Goal: Task Accomplishment & Management: Use online tool/utility

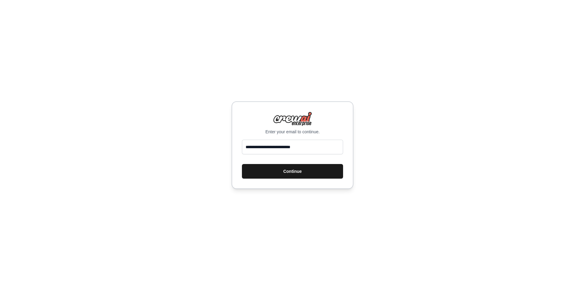
type input "**********"
click at [253, 172] on button "Continue" at bounding box center [292, 171] width 101 height 15
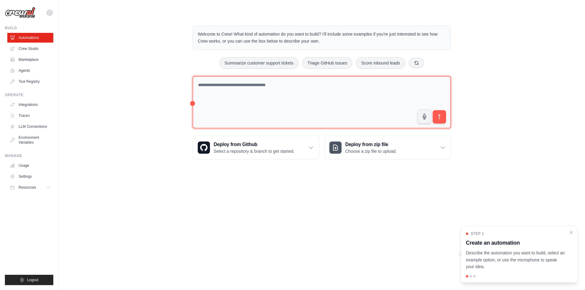
click at [227, 88] on textarea at bounding box center [321, 102] width 258 height 53
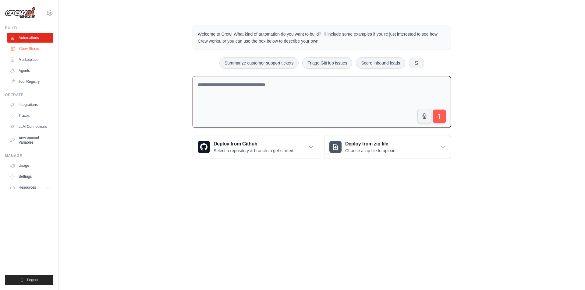
click at [31, 49] on link "Crew Studio" at bounding box center [31, 49] width 46 height 10
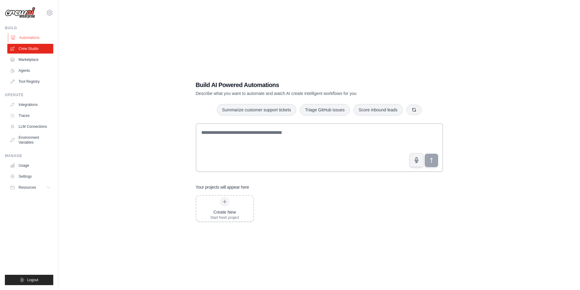
click at [27, 37] on link "Automations" at bounding box center [31, 38] width 46 height 10
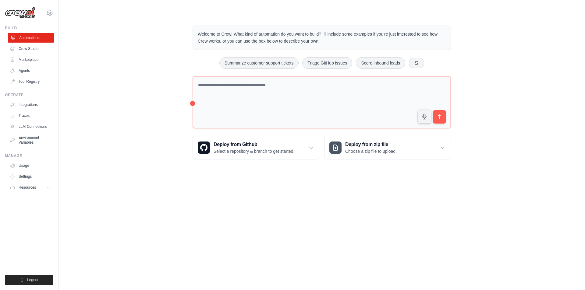
click at [40, 39] on link "Automations" at bounding box center [31, 38] width 46 height 10
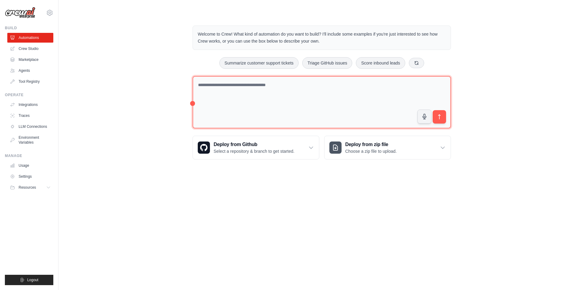
click at [258, 101] on textarea at bounding box center [321, 102] width 258 height 53
paste textarea "**********"
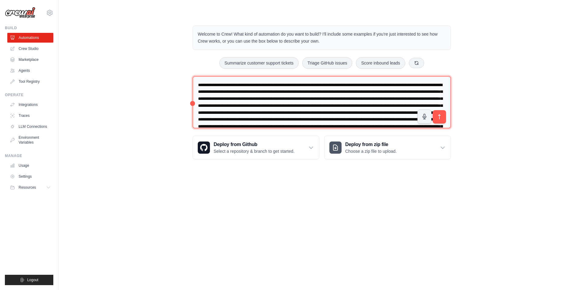
click at [308, 86] on textarea at bounding box center [321, 102] width 258 height 53
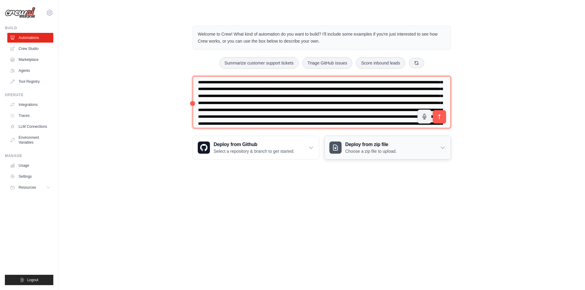
scroll to position [166, 0]
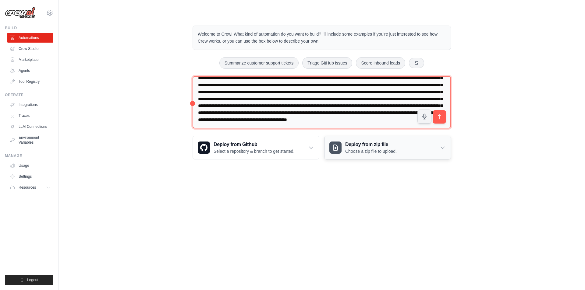
drag, startPoint x: 284, startPoint y: 85, endPoint x: 404, endPoint y: 152, distance: 137.5
click at [404, 152] on div "Welcome to Crew! What kind of automation do you want to build? I'll include som…" at bounding box center [321, 92] width 273 height 153
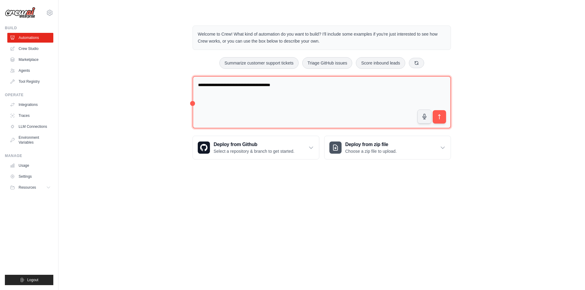
scroll to position [0, 0]
click at [294, 86] on textarea "**********" at bounding box center [321, 102] width 258 height 53
paste textarea "**********"
type textarea "**********"
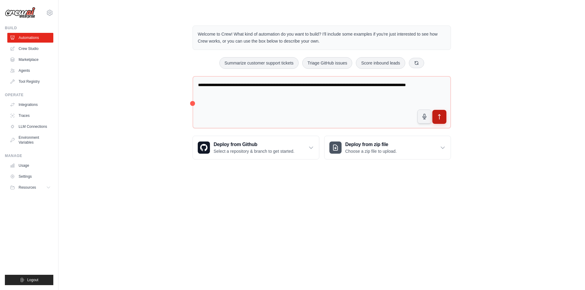
click at [439, 114] on icon "submit" at bounding box center [439, 116] width 2 height 5
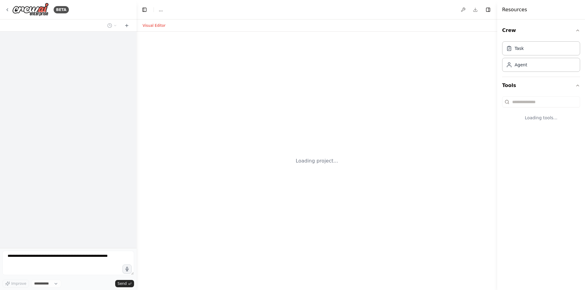
select select "****"
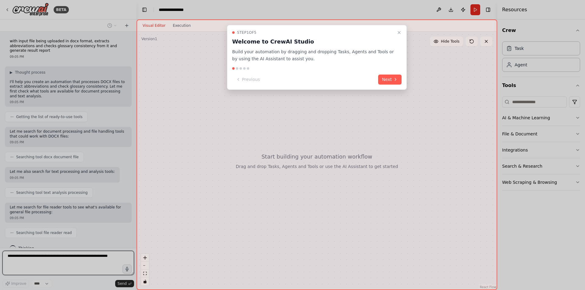
scroll to position [10, 0]
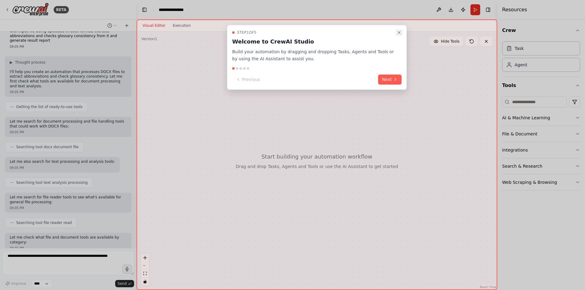
click at [398, 32] on icon "Close walkthrough" at bounding box center [398, 32] width 5 height 5
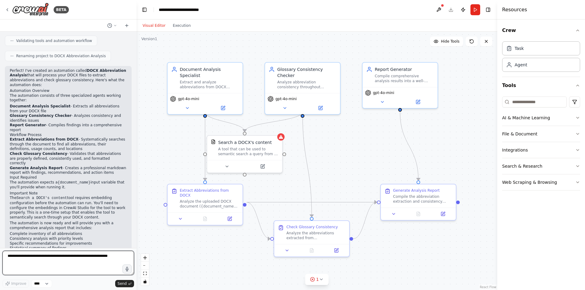
scroll to position [414, 0]
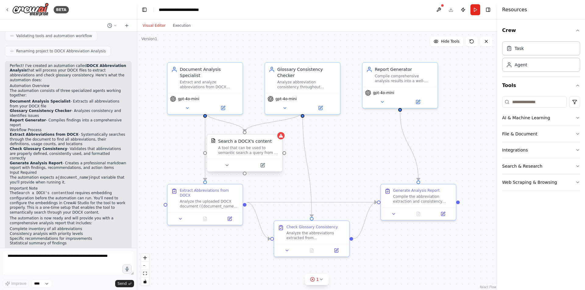
click at [254, 148] on div "A tool that can be used to semantic search a query from a DOCX's content." at bounding box center [248, 151] width 60 height 10
click at [264, 164] on icon at bounding box center [262, 165] width 5 height 5
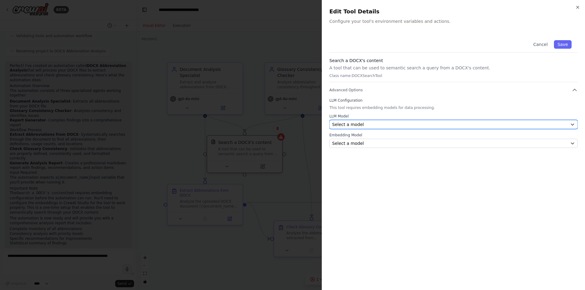
click at [410, 123] on div "Select a model" at bounding box center [449, 124] width 235 height 6
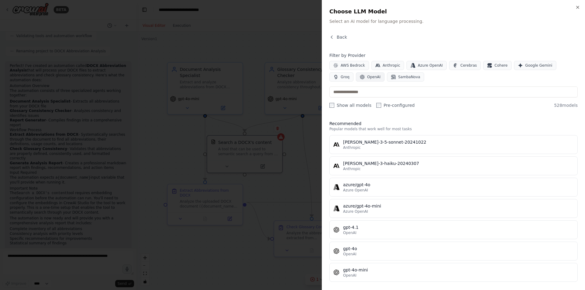
click at [367, 78] on span "OpenAI" at bounding box center [373, 77] width 13 height 5
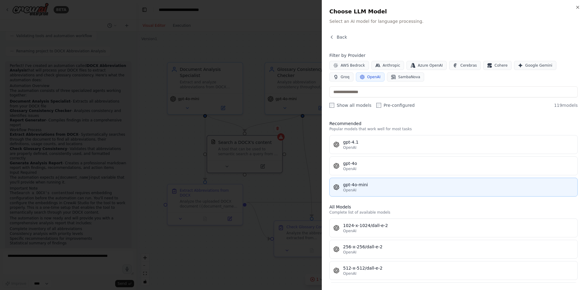
click at [369, 184] on div "gpt-4o-mini" at bounding box center [458, 185] width 230 height 6
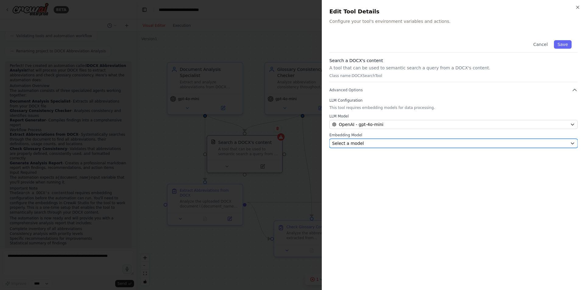
click at [368, 143] on div "Select a model" at bounding box center [449, 143] width 235 height 6
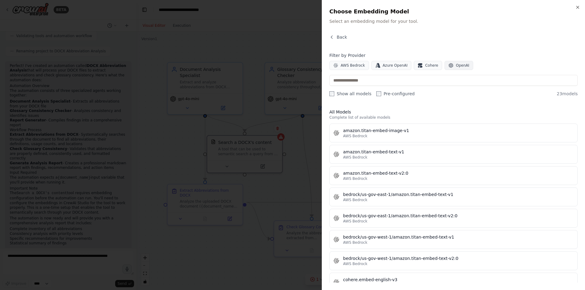
click at [457, 66] on span "OpenAI" at bounding box center [461, 65] width 13 height 5
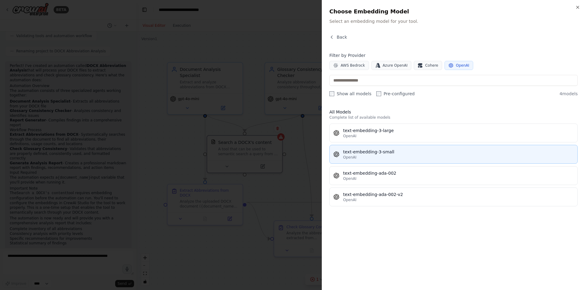
click at [392, 152] on div "text-embedding-3-small" at bounding box center [458, 152] width 230 height 6
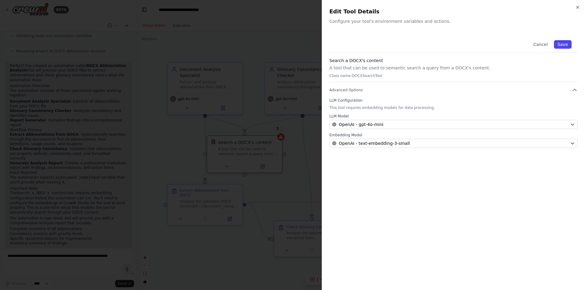
click at [565, 46] on button "Save" at bounding box center [563, 44] width 18 height 9
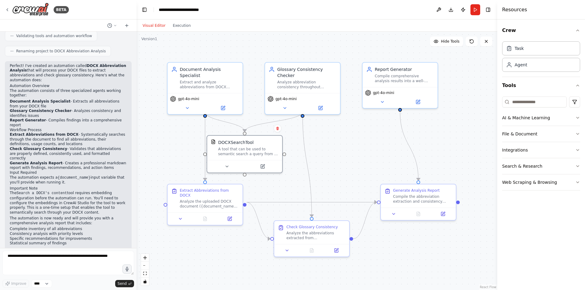
click at [349, 147] on div ".deletable-edge-delete-btn { width: 20px; height: 20px; border: 0px solid #ffff…" at bounding box center [316, 161] width 360 height 258
click at [478, 9] on button "Run" at bounding box center [475, 9] width 10 height 11
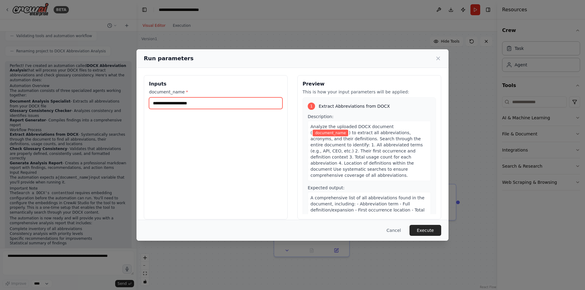
click at [218, 107] on input "document_name *" at bounding box center [215, 103] width 133 height 12
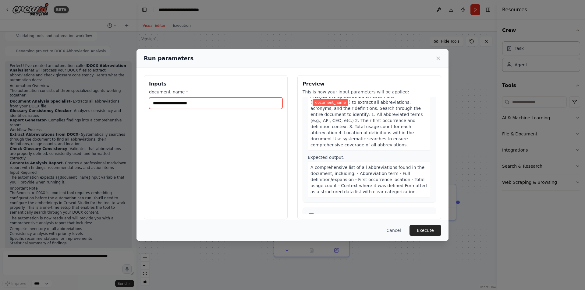
scroll to position [0, 0]
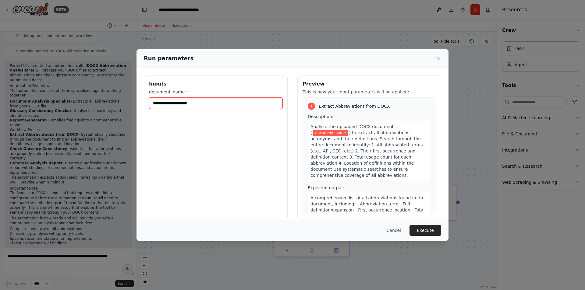
click at [196, 103] on input "document_name *" at bounding box center [215, 103] width 133 height 12
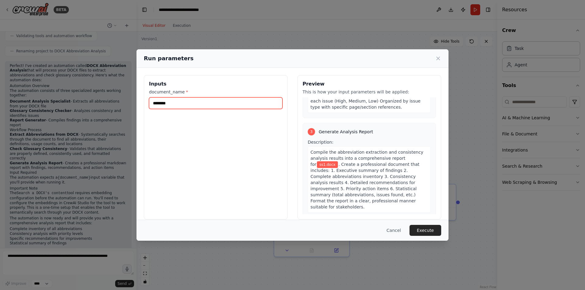
scroll to position [325, 0]
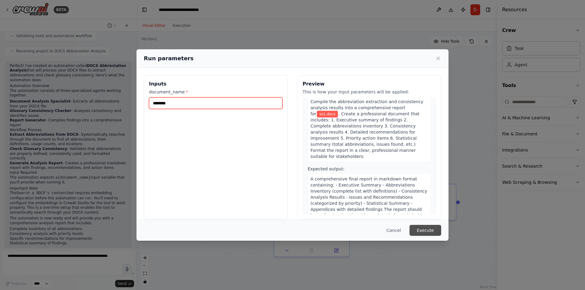
type input "********"
click at [427, 229] on button "Execute" at bounding box center [425, 230] width 32 height 11
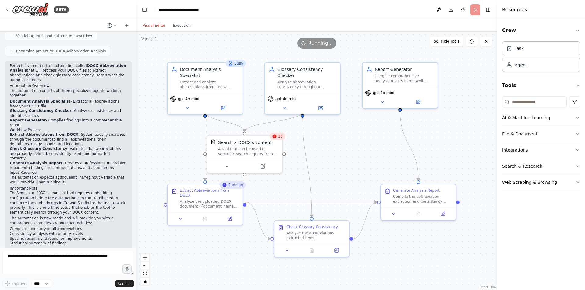
click at [280, 139] on span "15" at bounding box center [280, 136] width 5 height 5
click at [263, 146] on div "A tool that can be used to semantic search a query from a DOCX's content." at bounding box center [248, 151] width 60 height 10
click at [279, 138] on span "23" at bounding box center [280, 136] width 5 height 5
click at [275, 137] on icon at bounding box center [274, 137] width 4 height 4
click at [262, 165] on icon at bounding box center [263, 164] width 3 height 3
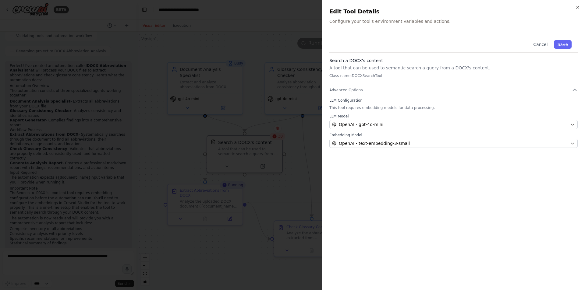
click at [384, 67] on p "A tool that can be used to semantic search a query from a DOCX's content." at bounding box center [453, 68] width 248 height 6
click at [547, 44] on button "Cancel" at bounding box center [540, 44] width 22 height 9
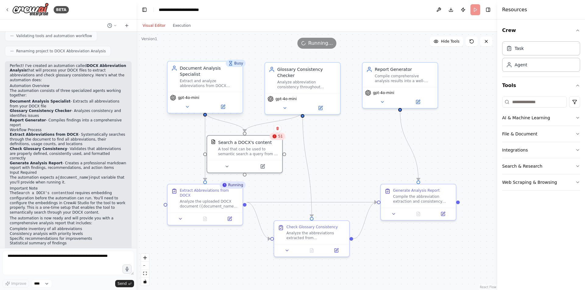
click at [211, 84] on div "Document Analysis Specialist Extract and analyze abbreviations from DOCX docume…" at bounding box center [204, 77] width 75 height 30
click at [188, 104] on icon at bounding box center [187, 106] width 5 height 5
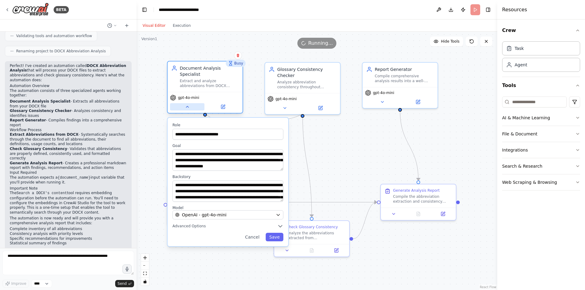
click at [188, 104] on icon at bounding box center [187, 106] width 5 height 5
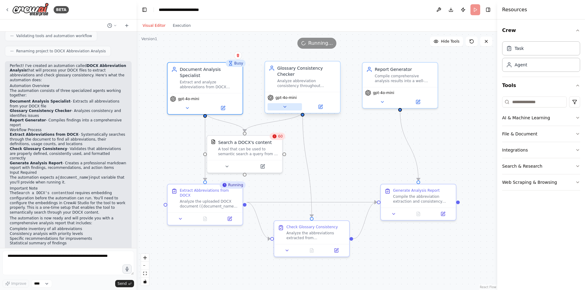
click at [284, 104] on icon at bounding box center [284, 106] width 5 height 5
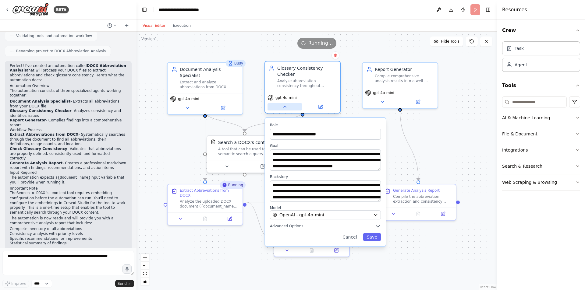
click at [284, 104] on icon at bounding box center [284, 106] width 5 height 5
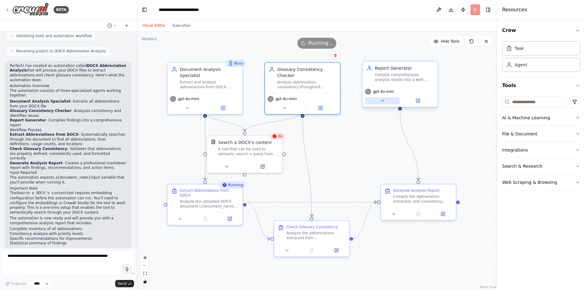
click at [378, 101] on button at bounding box center [382, 100] width 34 height 7
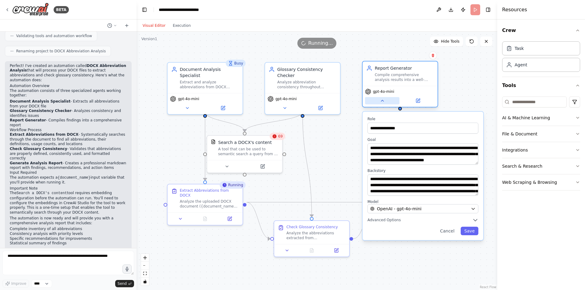
click at [376, 101] on button at bounding box center [382, 100] width 34 height 7
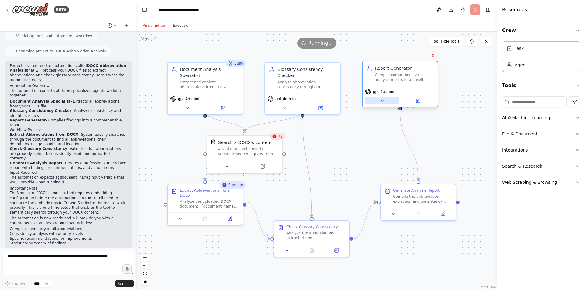
click at [376, 101] on button at bounding box center [382, 100] width 34 height 7
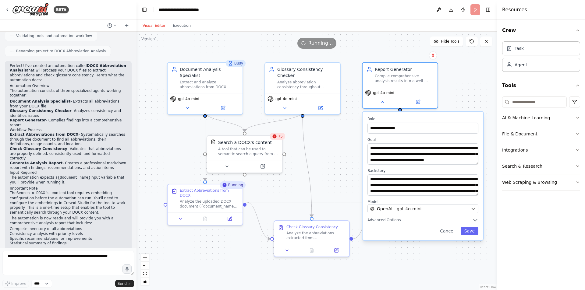
click at [330, 127] on div ".deletable-edge-delete-btn { width: 20px; height: 20px; border: 0px solid #ffff…" at bounding box center [316, 161] width 360 height 258
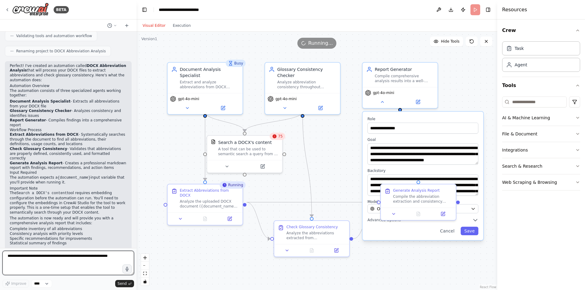
click at [49, 261] on textarea at bounding box center [68, 263] width 132 height 24
type textarea "*"
type textarea "**********"
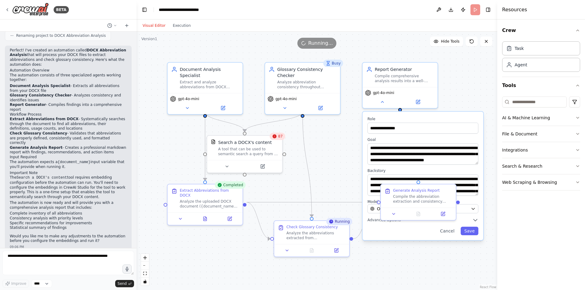
scroll to position [450, 0]
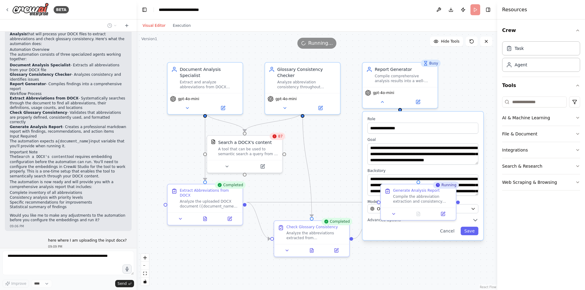
click at [259, 51] on div ".deletable-edge-delete-btn { width: 20px; height: 20px; border: 0px solid #ffff…" at bounding box center [316, 161] width 360 height 258
click at [450, 232] on button "Cancel" at bounding box center [447, 231] width 22 height 9
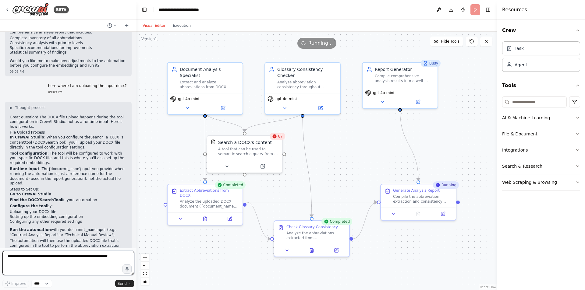
scroll to position [609, 0]
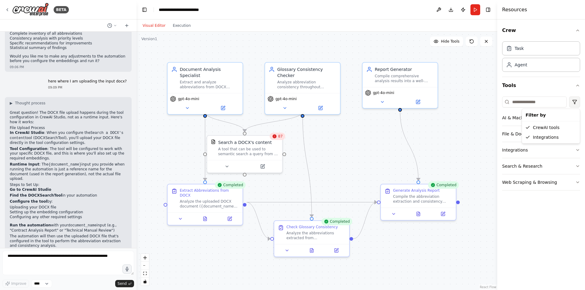
click at [575, 105] on html "BETA with input file being uploaded in docx format, extracts abbreviations and …" at bounding box center [292, 145] width 585 height 290
click at [529, 102] on html "BETA with input file being uploaded in docx format, extracts abbreviations and …" at bounding box center [292, 145] width 585 height 290
click at [280, 137] on span "87" at bounding box center [280, 136] width 5 height 5
click at [266, 152] on div "A tool that can be used to semantic search a query from a DOCX's content." at bounding box center [248, 151] width 60 height 10
click at [453, 152] on div ".deletable-edge-delete-btn { width: 20px; height: 20px; border: 0px solid #ffff…" at bounding box center [316, 161] width 360 height 258
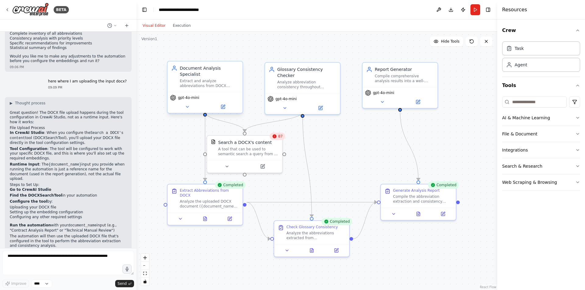
click at [220, 81] on div "Extract and analyze abbreviations from DOCX documents, identifying all acronyms…" at bounding box center [209, 84] width 59 height 10
click at [358, 166] on div ".deletable-edge-delete-btn { width: 20px; height: 20px; border: 0px solid #ffff…" at bounding box center [316, 161] width 360 height 258
click at [489, 9] on button "Toggle Right Sidebar" at bounding box center [487, 9] width 9 height 9
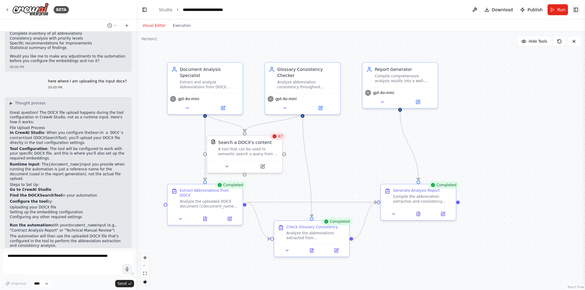
click at [577, 9] on button "Toggle Right Sidebar" at bounding box center [575, 9] width 9 height 9
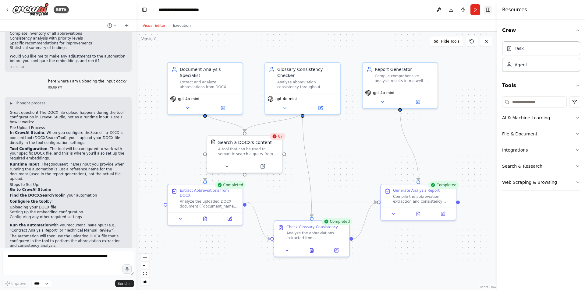
click at [490, 11] on button "Toggle Right Sidebar" at bounding box center [487, 9] width 9 height 9
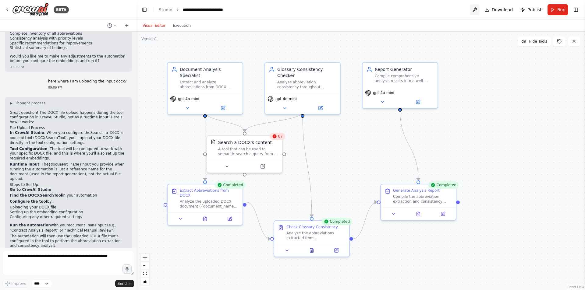
click at [479, 10] on button at bounding box center [474, 9] width 10 height 11
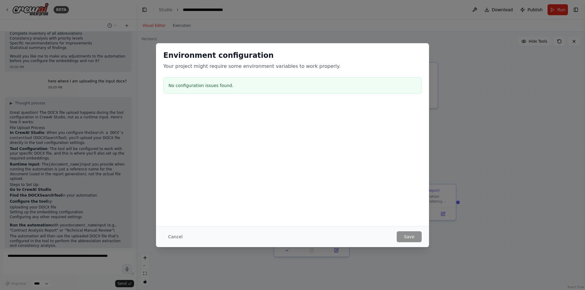
drag, startPoint x: 176, startPoint y: 235, endPoint x: 458, endPoint y: 160, distance: 291.4
click at [177, 235] on button "Cancel" at bounding box center [175, 236] width 24 height 11
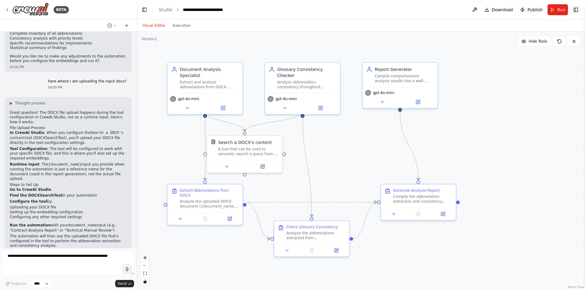
click at [573, 12] on button "Toggle Right Sidebar" at bounding box center [575, 9] width 9 height 9
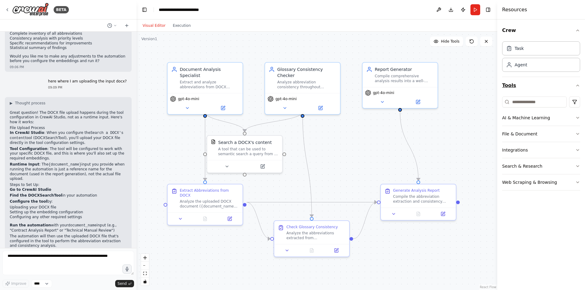
click at [578, 88] on button "Tools" at bounding box center [541, 85] width 78 height 17
click at [579, 87] on icon "button" at bounding box center [577, 85] width 5 height 5
click at [553, 136] on button "File & Document" at bounding box center [541, 134] width 78 height 16
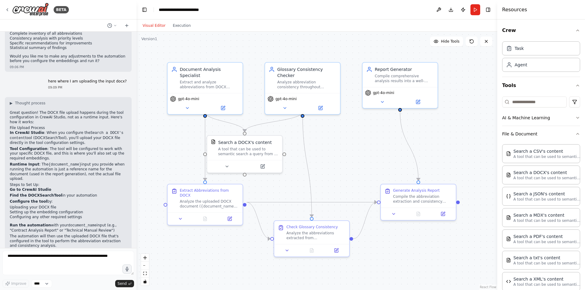
scroll to position [61, 0]
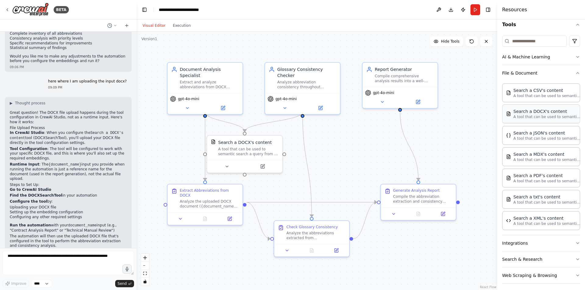
click at [538, 119] on p "A tool that can be used to semantic search a query from a DOCX's content." at bounding box center [546, 116] width 67 height 5
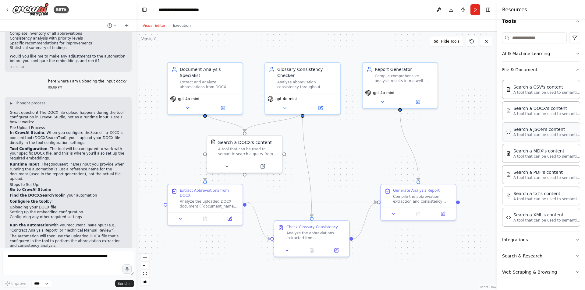
click at [540, 134] on p "A tool that can be used to semantic search a query from a JSON's content." at bounding box center [546, 134] width 67 height 5
drag, startPoint x: 540, startPoint y: 134, endPoint x: 559, endPoint y: 127, distance: 19.9
click at [559, 127] on div "Search a JSON's content" at bounding box center [546, 129] width 67 height 6
click at [560, 132] on div "Search a JSON's content" at bounding box center [546, 129] width 67 height 6
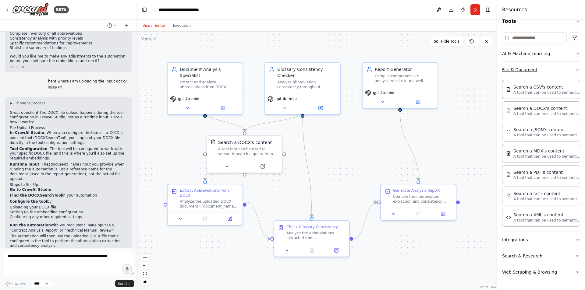
click at [575, 72] on icon "button" at bounding box center [577, 69] width 5 height 5
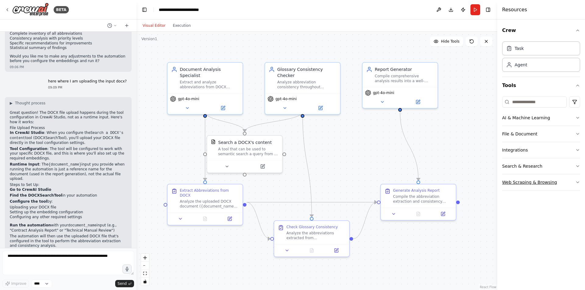
click at [574, 185] on button "Web Scraping & Browsing" at bounding box center [541, 182] width 78 height 16
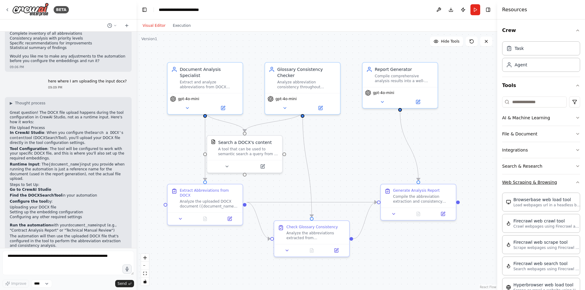
click at [575, 180] on icon "button" at bounding box center [577, 182] width 5 height 5
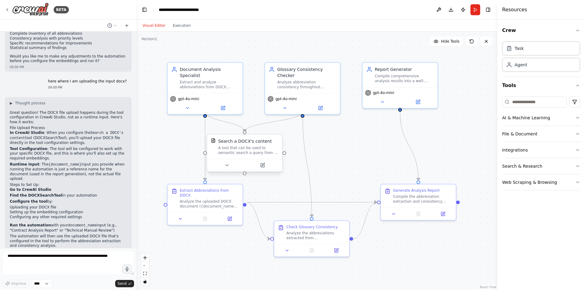
click at [250, 151] on div "A tool that can be used to semantic search a query from a DOCX's content." at bounding box center [248, 151] width 60 height 10
click at [261, 164] on button at bounding box center [262, 165] width 34 height 7
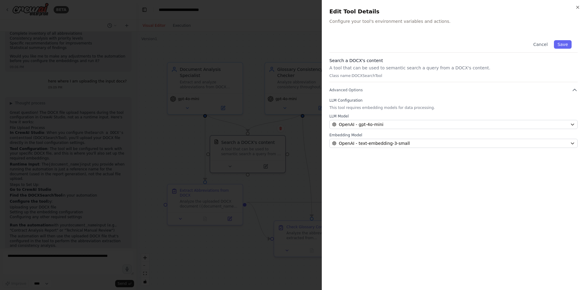
click at [366, 71] on div "Search a DOCX's content A tool that can be used to semantic search a query from…" at bounding box center [453, 70] width 248 height 25
click at [460, 31] on div "Close Edit Tool Details Configure your tool's environment variables and actions…" at bounding box center [453, 145] width 263 height 290
click at [580, 7] on div "Close Edit Tool Details Configure your tool's environment variables and actions…" at bounding box center [453, 145] width 263 height 290
click at [578, 7] on icon "button" at bounding box center [577, 7] width 5 height 5
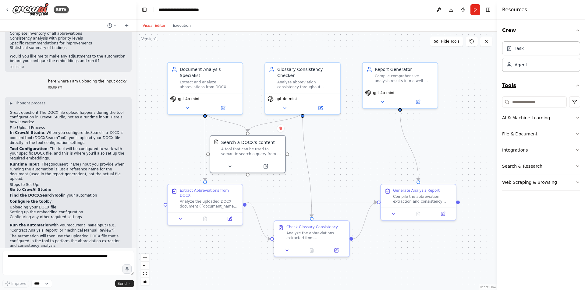
click at [577, 86] on icon "button" at bounding box center [577, 85] width 5 height 5
drag, startPoint x: 56, startPoint y: 251, endPoint x: 56, endPoint y: 254, distance: 3.1
click at [56, 251] on form "Improve **** Send" at bounding box center [68, 269] width 136 height 42
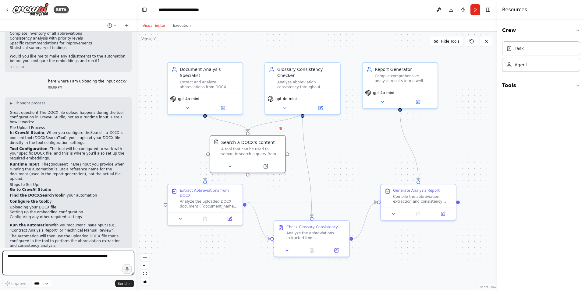
click at [58, 257] on textarea at bounding box center [68, 263] width 132 height 24
type textarea "**********"
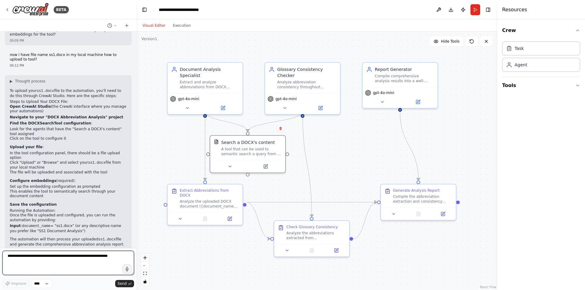
scroll to position [841, 0]
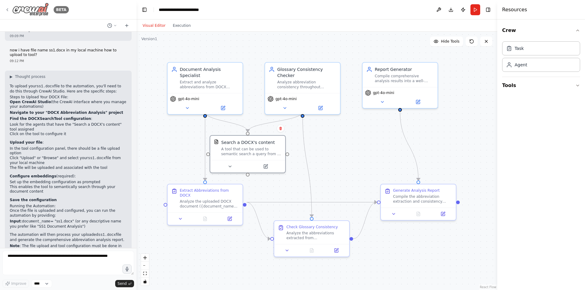
click at [9, 9] on icon at bounding box center [7, 9] width 5 height 5
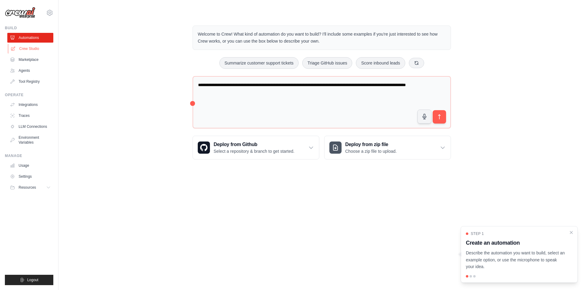
click at [30, 49] on link "Crew Studio" at bounding box center [31, 49] width 46 height 10
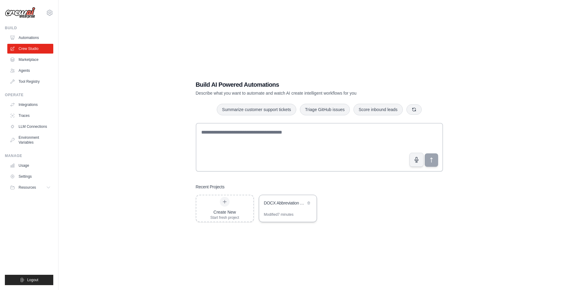
click at [280, 207] on div "DOCX Abbreviation Analysis" at bounding box center [285, 203] width 42 height 7
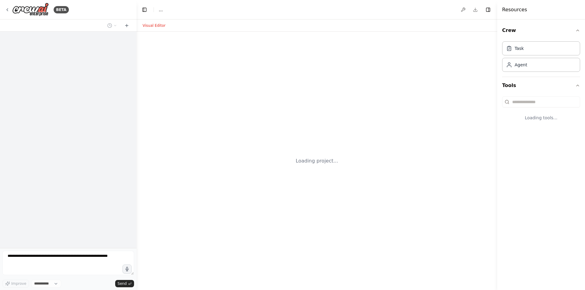
select select "****"
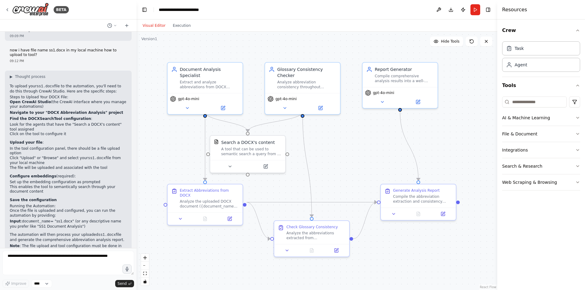
scroll to position [780, 0]
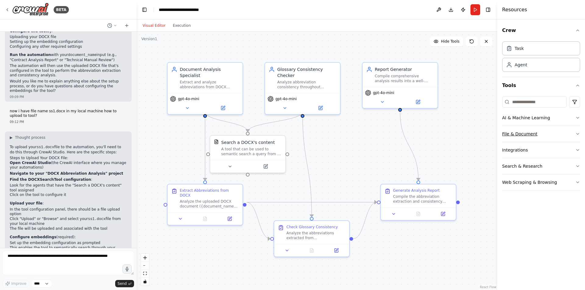
click at [547, 140] on button "File & Document" at bounding box center [541, 134] width 78 height 16
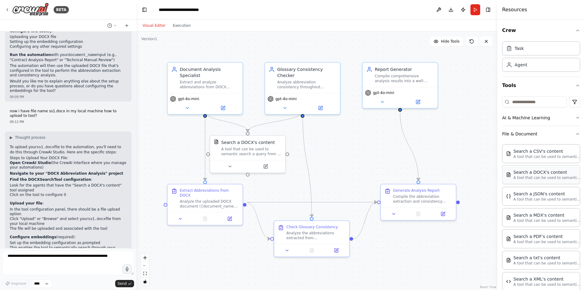
click at [543, 174] on div "Search a DOCX's content" at bounding box center [546, 172] width 67 height 6
click at [516, 179] on p "A tool that can be used to semantic search a query from a DOCX's content." at bounding box center [546, 177] width 67 height 5
click at [515, 179] on p "A tool that can be used to semantic search a query from a DOCX's content." at bounding box center [546, 177] width 67 height 5
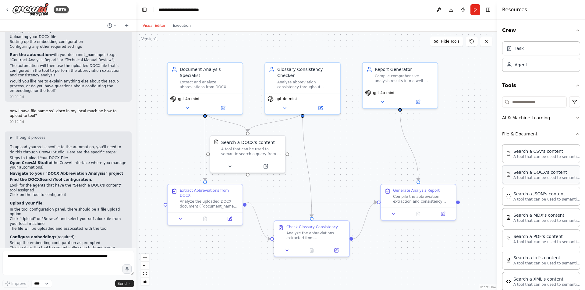
click at [514, 180] on p "A tool that can be used to semantic search a query from a DOCX's content." at bounding box center [546, 177] width 67 height 5
click at [514, 174] on div "Search a DOCX's content" at bounding box center [546, 172] width 67 height 6
click at [526, 177] on p "A tool that can be used to semantic search a query from a DOCX's content." at bounding box center [546, 177] width 67 height 5
drag, startPoint x: 526, startPoint y: 177, endPoint x: 484, endPoint y: 164, distance: 44.4
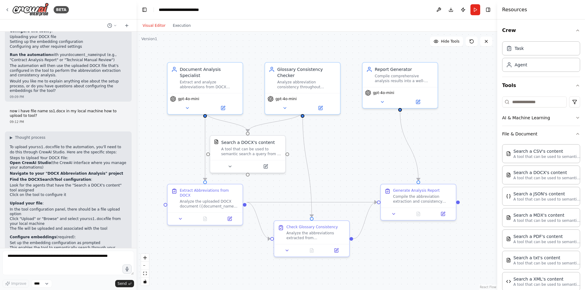
click at [484, 164] on div "BETA with input file being uploaded in docx format, extracts abbreviations and …" at bounding box center [292, 145] width 585 height 290
drag, startPoint x: 359, startPoint y: 160, endPoint x: 332, endPoint y: 140, distance: 33.9
click at [332, 140] on div "Search a DOCX's content" at bounding box center [352, 141] width 54 height 6
click at [385, 129] on icon at bounding box center [384, 128] width 2 height 3
click at [368, 128] on button "Confirm" at bounding box center [367, 128] width 22 height 7
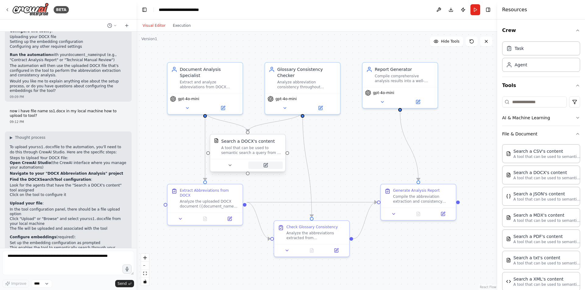
click at [262, 167] on button at bounding box center [265, 165] width 34 height 7
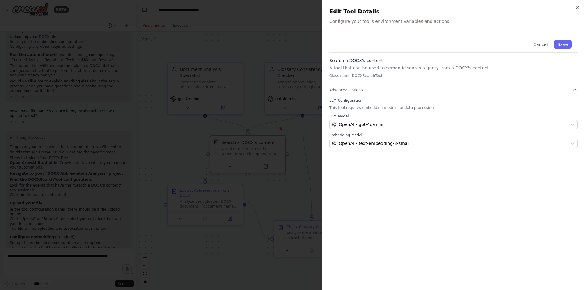
click at [347, 21] on p "Configure your tool's environment variables and actions." at bounding box center [453, 21] width 248 height 6
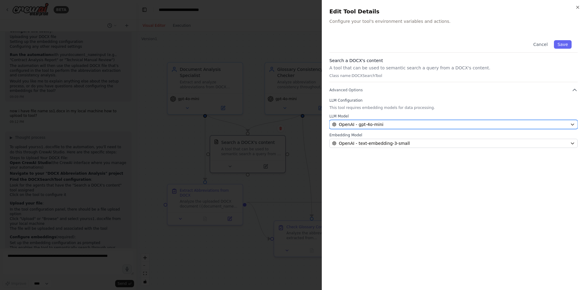
click at [406, 122] on div "OpenAI - gpt-4o-mini" at bounding box center [449, 124] width 235 height 6
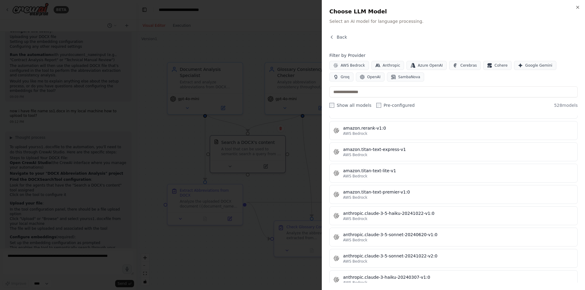
scroll to position [213, 0]
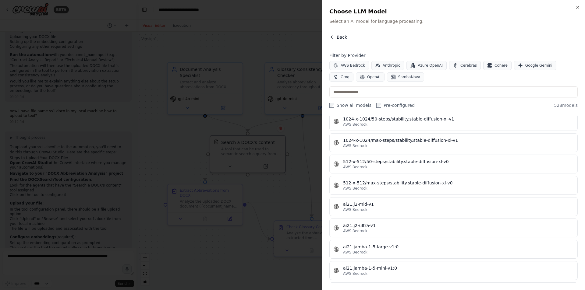
click at [336, 37] on span "Back" at bounding box center [341, 37] width 10 height 6
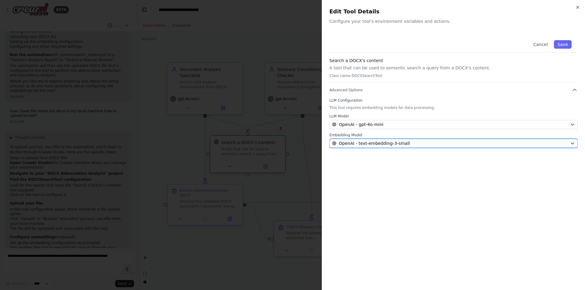
click at [543, 143] on div "OpenAI - text-embedding-3-small" at bounding box center [449, 143] width 235 height 6
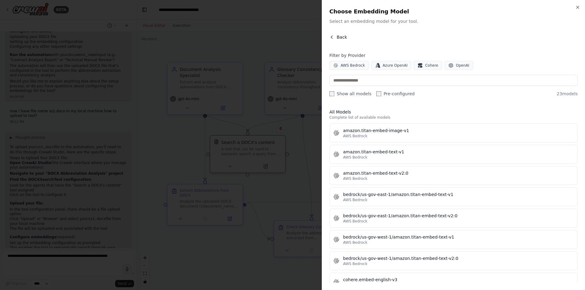
click at [329, 37] on icon "button" at bounding box center [331, 37] width 5 height 5
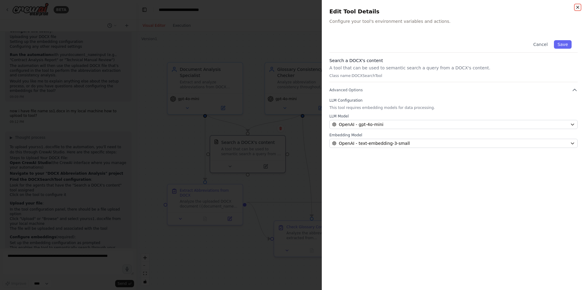
click at [578, 8] on icon "button" at bounding box center [577, 7] width 5 height 5
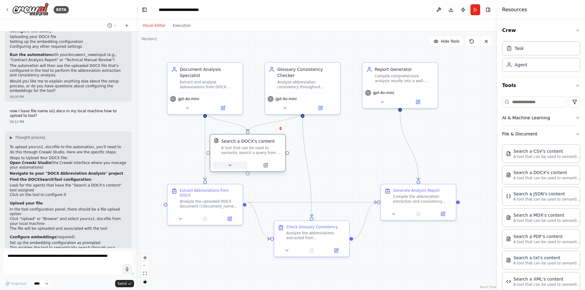
click at [236, 164] on button at bounding box center [230, 165] width 34 height 7
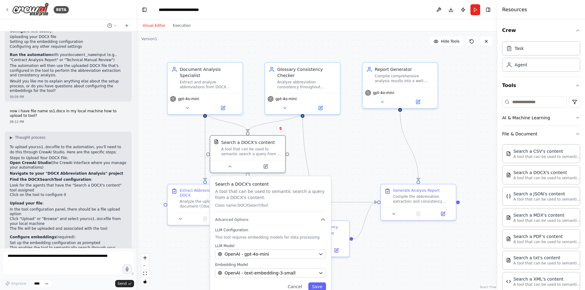
click at [236, 194] on p "A tool that can be used to semantic search a query from a DOCX's content." at bounding box center [270, 194] width 111 height 12
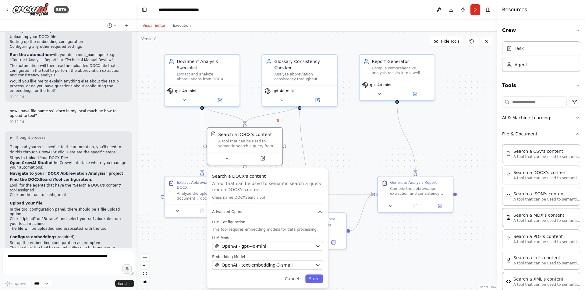
click at [243, 198] on p "Class name: DOCXSearchTool" at bounding box center [267, 197] width 111 height 5
click at [234, 156] on button at bounding box center [226, 157] width 34 height 7
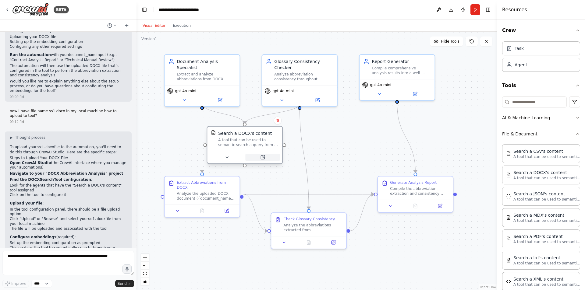
click at [261, 156] on icon at bounding box center [263, 158] width 4 height 4
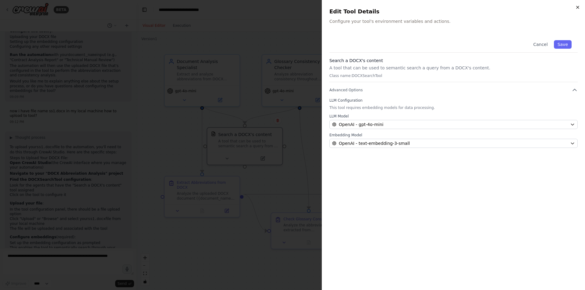
click at [578, 7] on icon "button" at bounding box center [577, 7] width 5 height 5
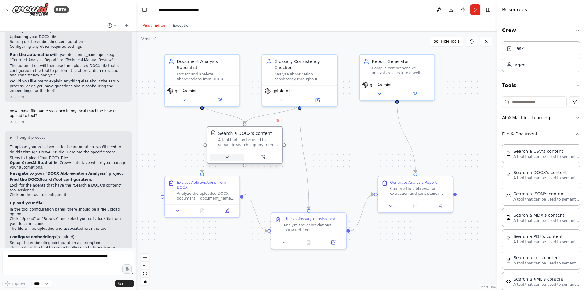
click at [225, 159] on icon at bounding box center [226, 157] width 5 height 5
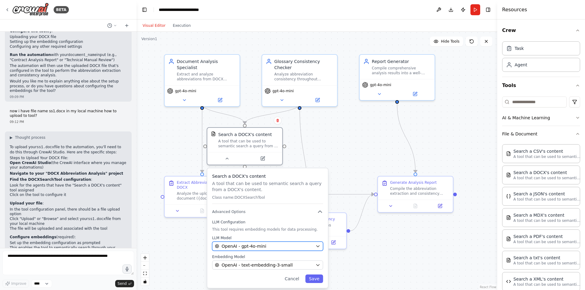
click at [315, 244] on icon "button" at bounding box center [317, 246] width 5 height 5
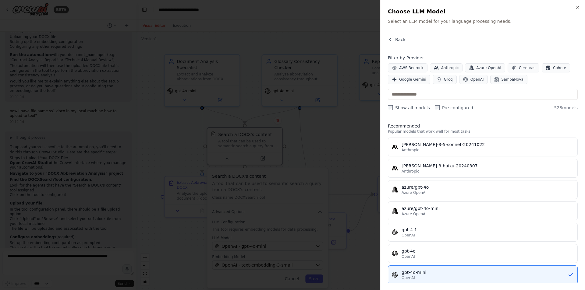
click at [315, 244] on div at bounding box center [292, 145] width 585 height 290
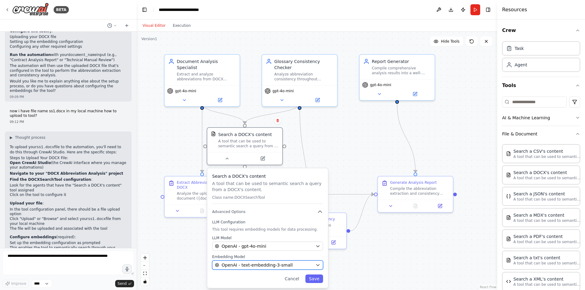
click at [315, 265] on icon "button" at bounding box center [317, 265] width 5 height 5
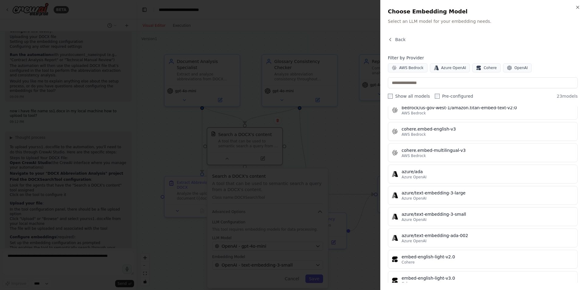
scroll to position [0, 0]
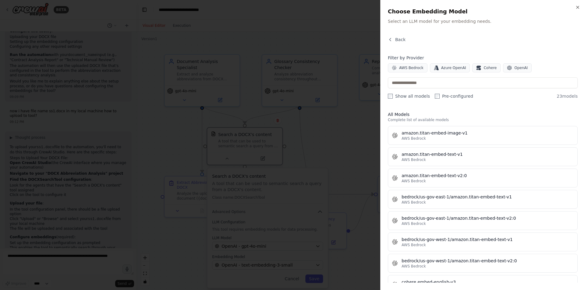
click at [255, 249] on div at bounding box center [292, 145] width 585 height 290
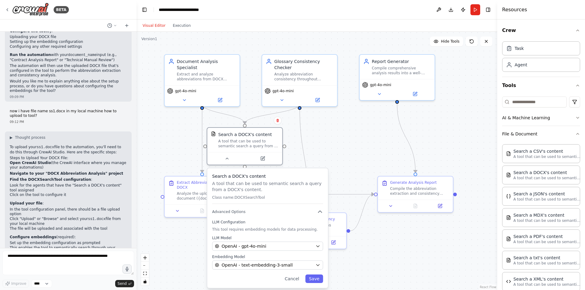
click at [258, 230] on p "This tool requires embedding models for data processing." at bounding box center [267, 229] width 111 height 5
click at [177, 134] on div ".deletable-edge-delete-btn { width: 20px; height: 20px; border: 0px solid #ffff…" at bounding box center [316, 161] width 360 height 258
click at [575, 135] on icon "button" at bounding box center [577, 134] width 5 height 5
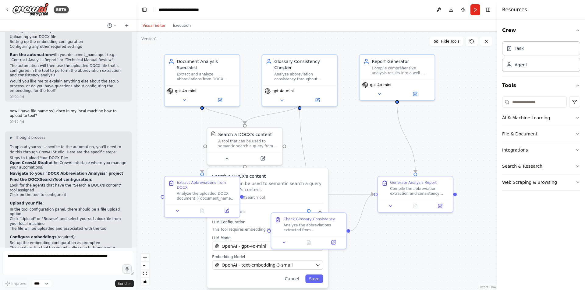
click at [559, 168] on button "Search & Research" at bounding box center [541, 166] width 78 height 16
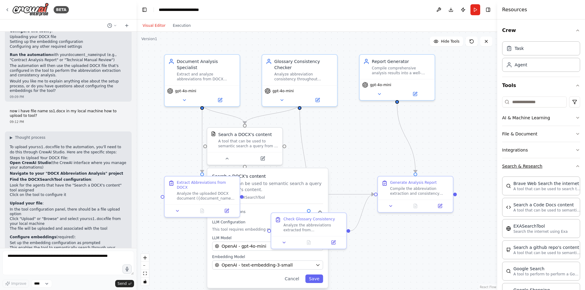
click at [575, 166] on icon "button" at bounding box center [577, 166] width 5 height 5
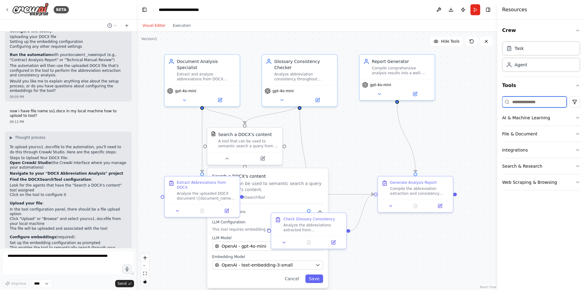
click at [523, 101] on input at bounding box center [534, 102] width 65 height 11
type input "*"
click at [202, 135] on icon "Edge from a7cad7b7-e89e-48e8-9582-79cc51ea5969 to 37ab455c-a14d-4d21-a472-95ba4…" at bounding box center [202, 138] width 0 height 69
click at [542, 66] on div "Agent" at bounding box center [541, 65] width 78 height 14
click at [535, 53] on div "Task" at bounding box center [541, 48] width 78 height 14
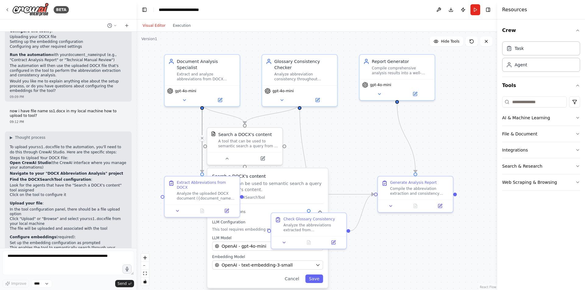
click at [350, 156] on div ".deletable-edge-delete-btn { width: 20px; height: 20px; border: 0px solid #ffff…" at bounding box center [316, 161] width 360 height 258
click at [296, 281] on button "Cancel" at bounding box center [292, 279] width 22 height 9
click at [293, 278] on button "Cancel" at bounding box center [292, 279] width 22 height 9
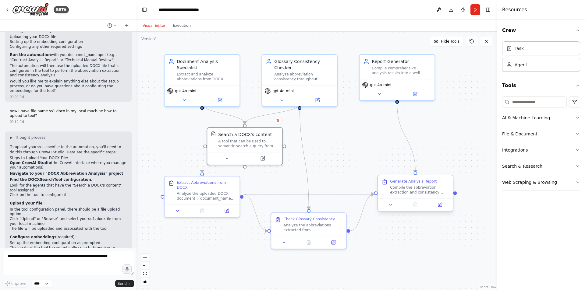
click at [417, 196] on div "Generate Analysis Report Compile the abbreviation extraction and consistency an…" at bounding box center [415, 186] width 75 height 23
click at [225, 146] on div "A tool that can be used to semantic search a query from a DOCX's content." at bounding box center [248, 143] width 60 height 10
click at [241, 142] on div "A tool that can be used to semantic search a query from a DOCX's content." at bounding box center [248, 143] width 60 height 10
click at [226, 156] on icon at bounding box center [226, 157] width 5 height 5
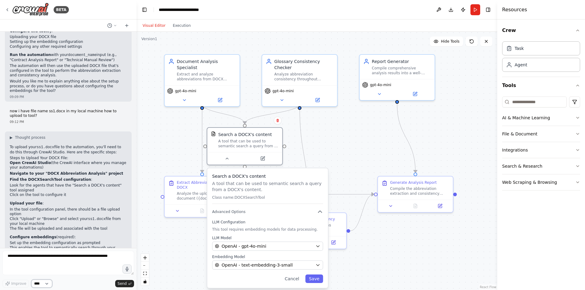
click at [44, 286] on select "****" at bounding box center [41, 284] width 21 height 8
click at [82, 260] on textarea at bounding box center [68, 263] width 132 height 24
type textarea "**********"
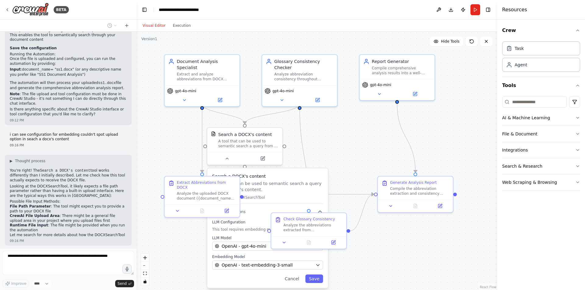
scroll to position [997, 0]
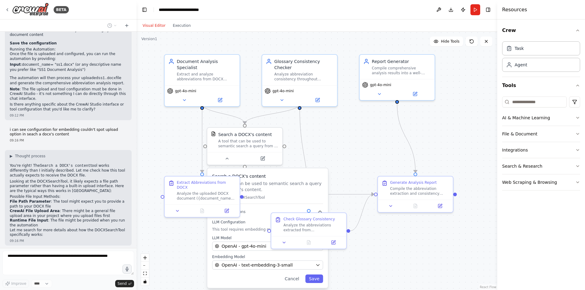
click at [316, 13] on header "**********" at bounding box center [316, 9] width 360 height 19
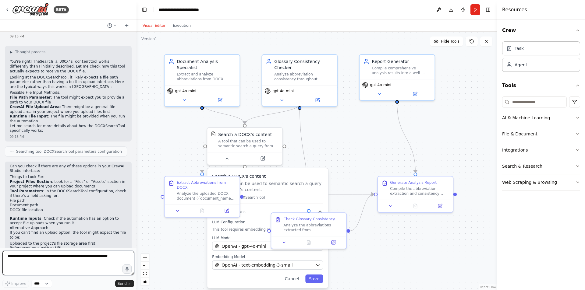
scroll to position [1107, 0]
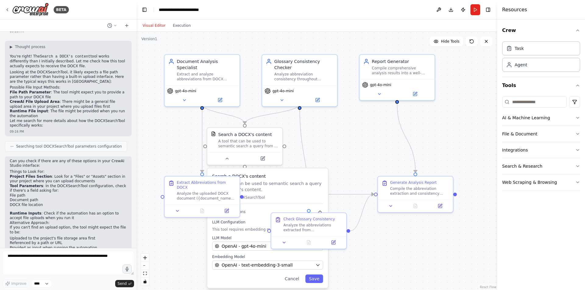
click at [162, 120] on div ".deletable-edge-delete-btn { width: 20px; height: 20px; border: 0px solid #ffff…" at bounding box center [316, 161] width 360 height 258
click at [472, 131] on div ".deletable-edge-delete-btn { width: 20px; height: 20px; border: 0px solid #ffff…" at bounding box center [316, 161] width 360 height 258
click at [577, 118] on icon "button" at bounding box center [577, 117] width 5 height 5
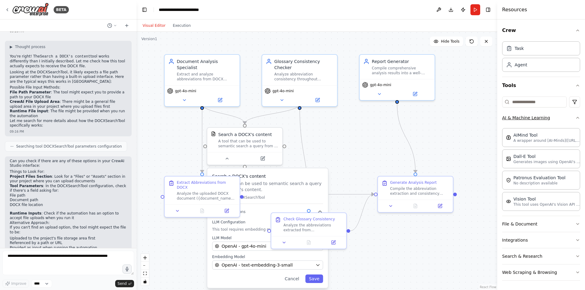
click at [575, 118] on icon "button" at bounding box center [577, 117] width 5 height 5
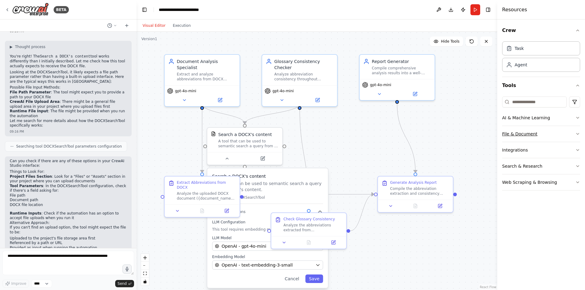
click at [565, 132] on button "File & Document" at bounding box center [541, 134] width 78 height 16
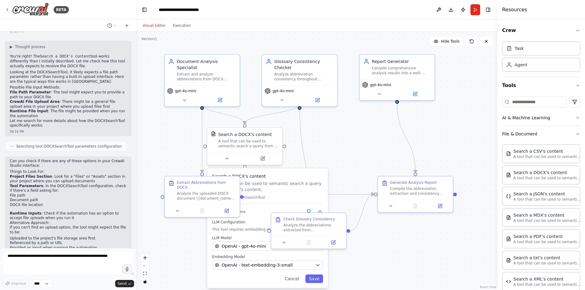
scroll to position [64, 0]
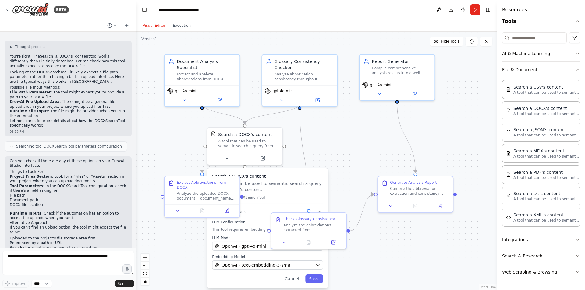
click at [575, 69] on icon "button" at bounding box center [577, 69] width 5 height 5
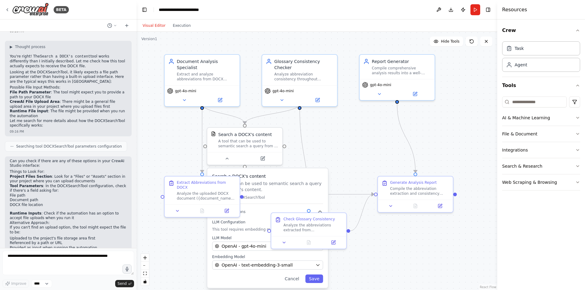
click at [329, 129] on div ".deletable-edge-delete-btn { width: 20px; height: 20px; border: 0px solid #ffff…" at bounding box center [316, 161] width 360 height 258
click at [9, 10] on icon at bounding box center [7, 9] width 5 height 5
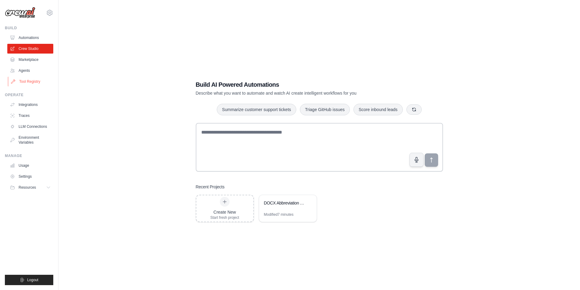
click at [27, 81] on link "Tool Registry" at bounding box center [31, 82] width 46 height 10
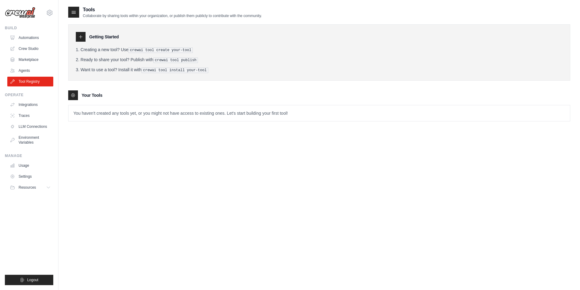
click at [90, 95] on h3 "Your Tools" at bounding box center [92, 95] width 21 height 6
click at [86, 112] on p "You haven't created any tools yet, or you might not have access to existing one…" at bounding box center [319, 113] width 501 height 16
click at [29, 104] on link "Integrations" at bounding box center [31, 105] width 46 height 10
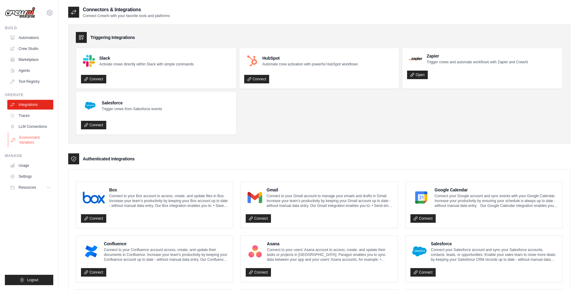
click at [30, 137] on link "Environment Variables" at bounding box center [31, 140] width 46 height 15
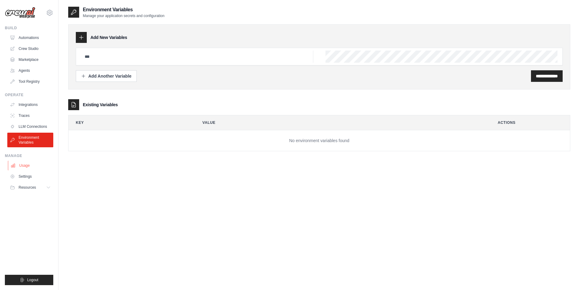
click at [30, 164] on link "Usage" at bounding box center [31, 166] width 46 height 10
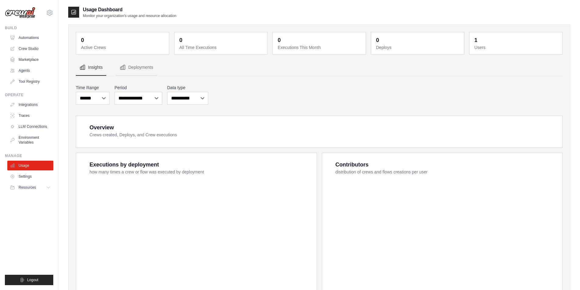
click at [34, 188] on span "Resources" at bounding box center [27, 187] width 17 height 5
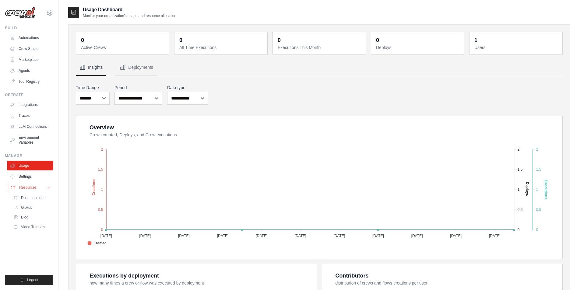
click at [44, 190] on button "Resources" at bounding box center [31, 188] width 46 height 10
click at [31, 104] on link "Integrations" at bounding box center [31, 105] width 46 height 10
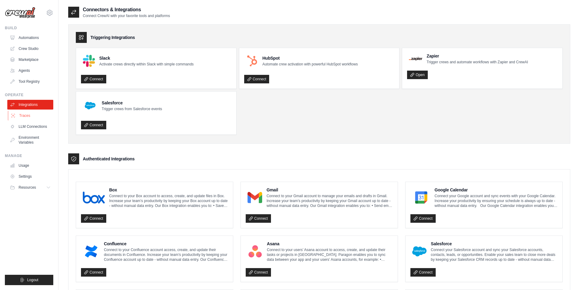
click at [24, 117] on link "Traces" at bounding box center [31, 116] width 46 height 10
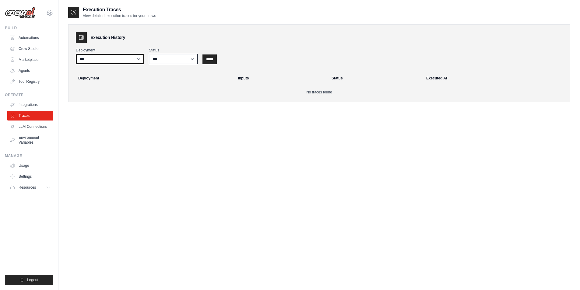
click at [129, 58] on select "***" at bounding box center [110, 59] width 68 height 10
click at [32, 135] on link "Environment Variables" at bounding box center [31, 140] width 46 height 15
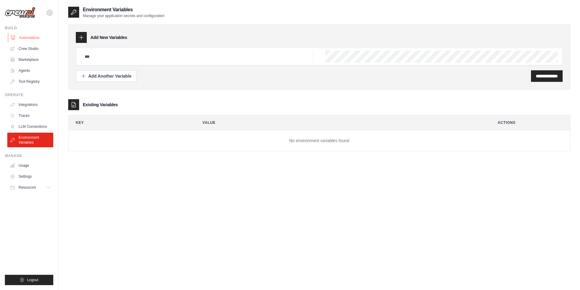
click at [30, 37] on link "Automations" at bounding box center [31, 38] width 46 height 10
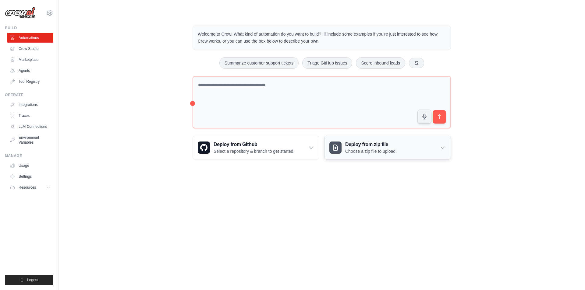
click at [441, 150] on icon at bounding box center [442, 148] width 6 height 6
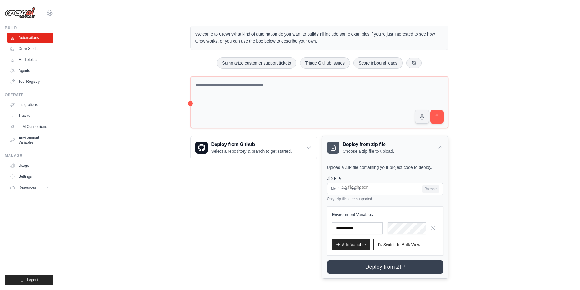
click at [433, 151] on div "Deploy from zip file Choose a zip file to upload." at bounding box center [385, 147] width 126 height 23
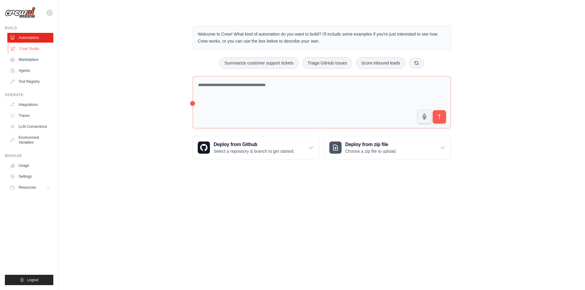
click at [30, 49] on link "Crew Studio" at bounding box center [31, 49] width 46 height 10
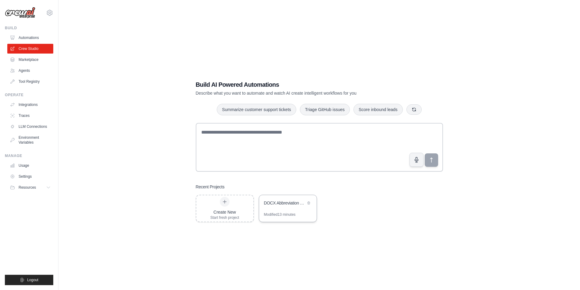
click at [287, 207] on div "DOCX Abbreviation Analysis" at bounding box center [285, 203] width 42 height 7
click at [283, 202] on div "DOCX Abbreviation Analysis" at bounding box center [285, 203] width 42 height 6
click at [29, 61] on link "Marketplace" at bounding box center [31, 60] width 46 height 10
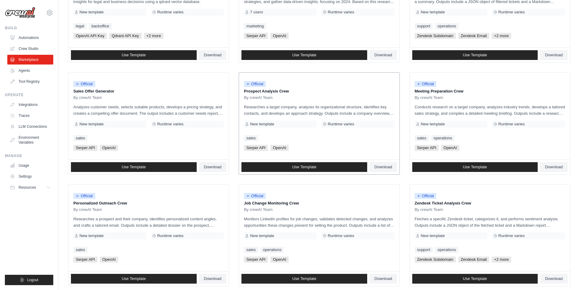
scroll to position [183, 0]
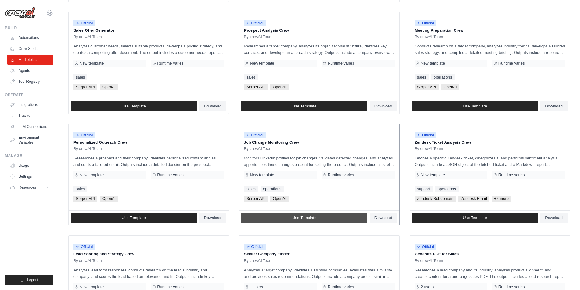
click at [339, 219] on link "Use Template" at bounding box center [304, 218] width 126 height 10
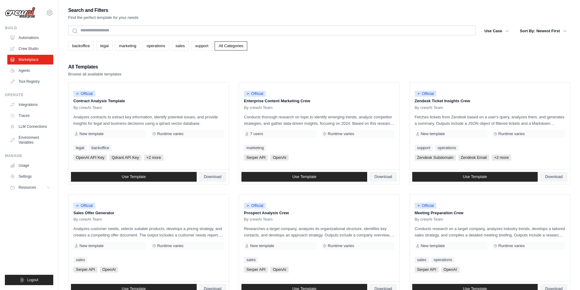
click at [31, 43] on ul "Automations Crew Studio Marketplace Agents Tool Registry" at bounding box center [30, 60] width 46 height 54
click at [33, 47] on link "Crew Studio" at bounding box center [31, 49] width 46 height 10
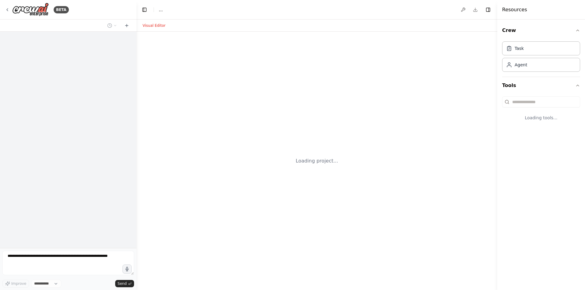
select select "****"
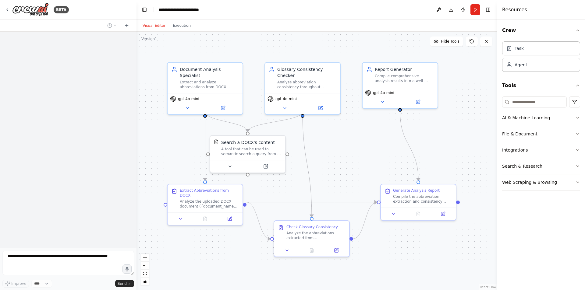
scroll to position [1107, 0]
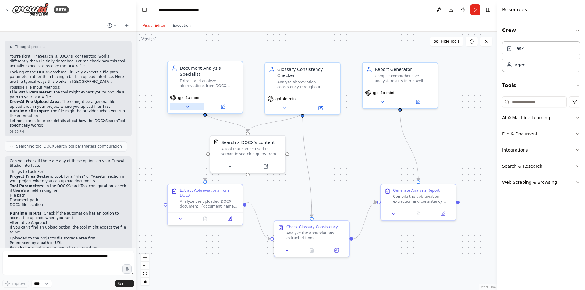
click at [189, 104] on button at bounding box center [187, 106] width 34 height 7
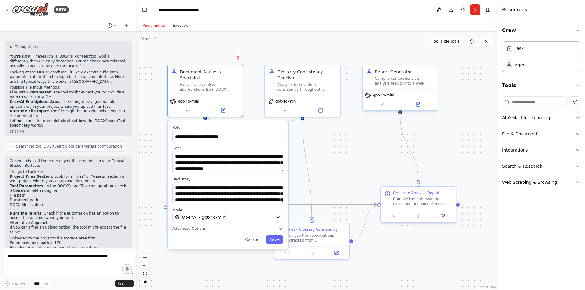
click at [368, 125] on div ".deletable-edge-delete-btn { width: 20px; height: 20px; border: 0px solid #ffff…" at bounding box center [316, 161] width 360 height 258
click at [285, 107] on icon at bounding box center [284, 109] width 5 height 5
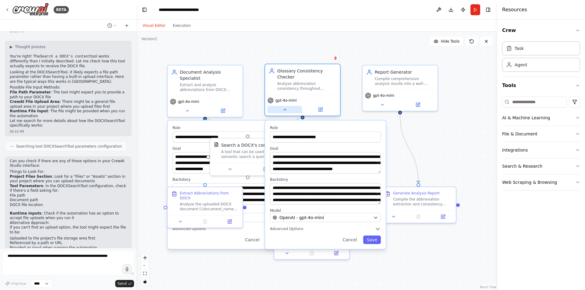
click at [284, 107] on icon at bounding box center [284, 109] width 5 height 5
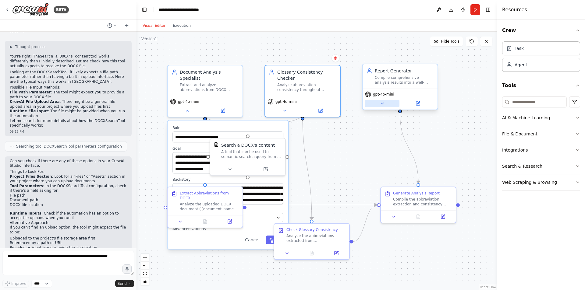
click at [383, 104] on icon at bounding box center [382, 103] width 5 height 5
click at [365, 138] on div ".deletable-edge-delete-btn { width: 20px; height: 20px; border: 0px solid #ffff…" at bounding box center [316, 161] width 360 height 258
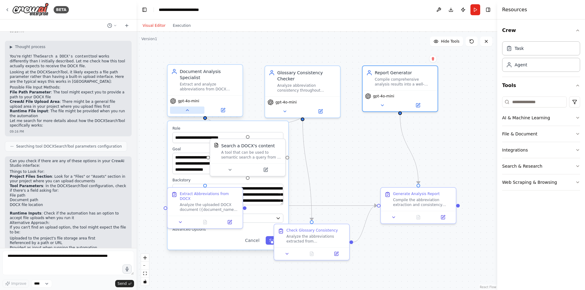
click at [185, 108] on icon at bounding box center [187, 110] width 5 height 5
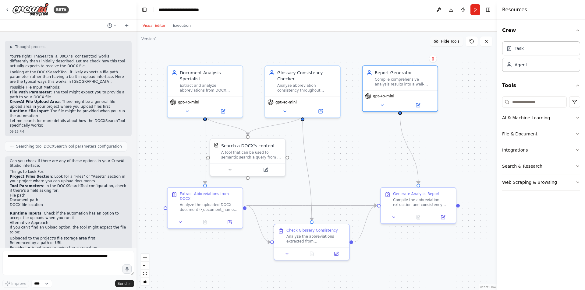
click at [447, 43] on span "Hide Tools" at bounding box center [450, 41] width 19 height 5
click at [447, 43] on span "Show Tools" at bounding box center [449, 41] width 20 height 5
click at [236, 153] on div "A tool that can be used to semantic search a query from a DOCX's content." at bounding box center [251, 154] width 60 height 10
click at [476, 10] on button "Run" at bounding box center [475, 9] width 10 height 11
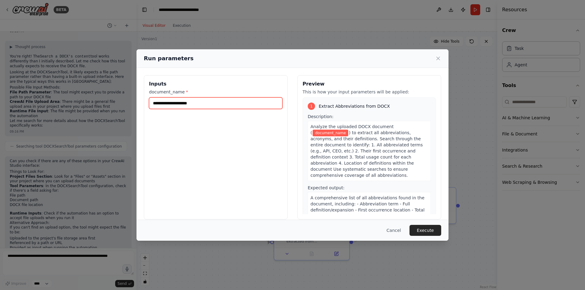
click at [188, 101] on input "document_name *" at bounding box center [215, 103] width 133 height 12
click at [212, 161] on div "Inputs document_name *" at bounding box center [216, 147] width 144 height 144
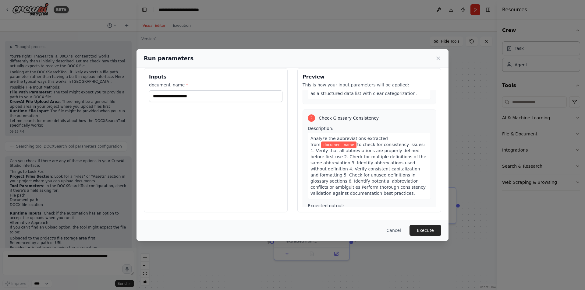
scroll to position [0, 0]
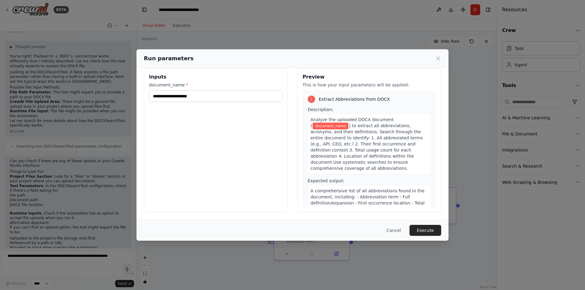
click at [323, 126] on span "document_name" at bounding box center [330, 126] width 36 height 7
click at [318, 93] on div "1 Extract Abbreviations from DOCX Description: Analyze the uploaded DOCX docume…" at bounding box center [368, 158] width 133 height 136
click at [178, 94] on input "document_name *" at bounding box center [215, 96] width 133 height 12
click at [207, 99] on input "document_name *" at bounding box center [215, 96] width 133 height 12
drag, startPoint x: 212, startPoint y: 125, endPoint x: 212, endPoint y: 128, distance: 3.4
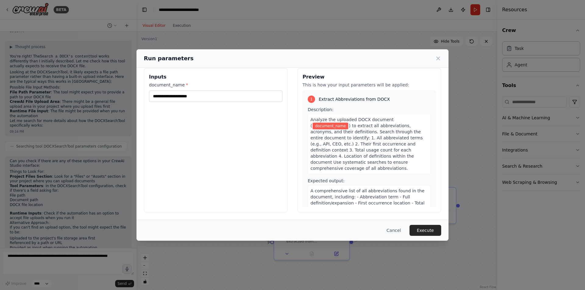
click at [212, 125] on div "Inputs document_name *" at bounding box center [216, 140] width 144 height 144
click at [193, 94] on input "document_name *" at bounding box center [215, 96] width 133 height 12
click at [434, 56] on div "Run parameters" at bounding box center [292, 58] width 297 height 9
click at [435, 56] on icon at bounding box center [438, 58] width 6 height 6
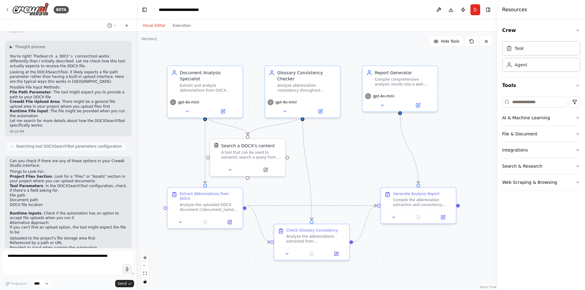
click at [348, 146] on div ".deletable-edge-delete-btn { width: 20px; height: 20px; border: 0px solid #ffff…" at bounding box center [316, 161] width 360 height 258
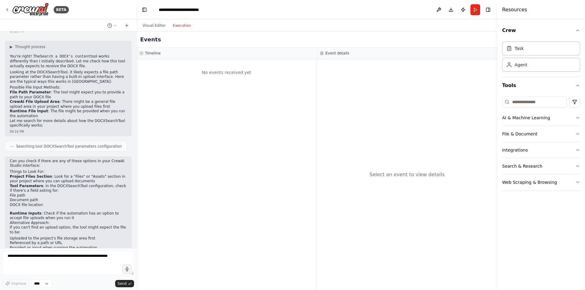
click at [174, 26] on button "Execution" at bounding box center [181, 25] width 25 height 7
click at [228, 84] on div "No events received yet" at bounding box center [226, 174] width 180 height 231
click at [150, 25] on button "Visual Editor" at bounding box center [154, 25] width 30 height 7
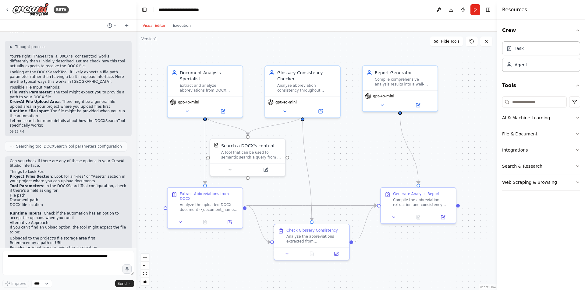
click at [345, 150] on div ".deletable-edge-delete-btn { width: 20px; height: 20px; border: 0px solid #ffff…" at bounding box center [316, 161] width 360 height 258
click at [41, 280] on select "****" at bounding box center [41, 284] width 21 height 8
drag, startPoint x: 67, startPoint y: 279, endPoint x: 9, endPoint y: 285, distance: 58.8
click at [68, 280] on div "Improve **** Send" at bounding box center [68, 269] width 132 height 37
click at [47, 260] on textarea at bounding box center [68, 263] width 132 height 24
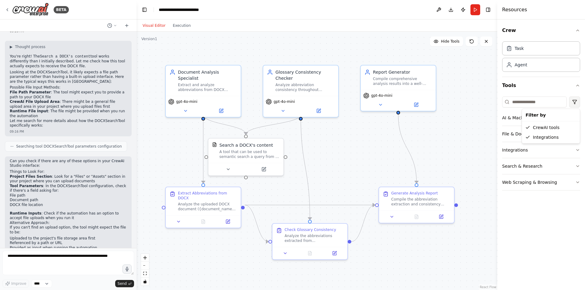
click at [576, 100] on html "BETA with input file being uploaded in docx format, extracts abbreviations and …" at bounding box center [292, 145] width 585 height 290
click at [548, 136] on div "Integrations" at bounding box center [550, 137] width 55 height 10
click at [572, 101] on html "BETA with input file being uploaded in docx format, extracts abbreviations and …" at bounding box center [292, 145] width 585 height 290
click at [547, 128] on div "CrewAI tools" at bounding box center [550, 128] width 55 height 10
click at [578, 103] on html "BETA with input file being uploaded in docx format, extracts abbreviations and …" at bounding box center [292, 145] width 585 height 290
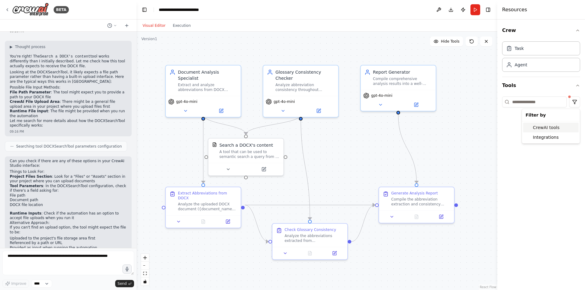
click at [554, 126] on div "CrewAI tools" at bounding box center [550, 128] width 55 height 10
click at [569, 99] on html "BETA with input file being uploaded in docx format, extracts abbreviations and …" at bounding box center [292, 145] width 585 height 290
click at [550, 135] on div "Integrations" at bounding box center [550, 137] width 55 height 10
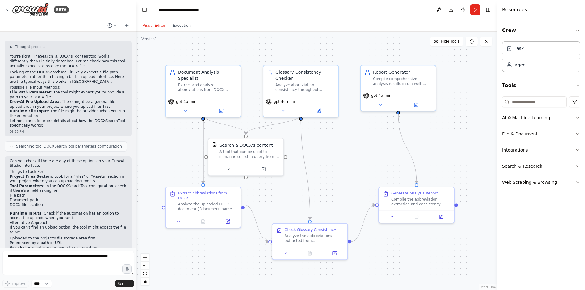
click at [541, 184] on button "Web Scraping & Browsing" at bounding box center [541, 182] width 78 height 16
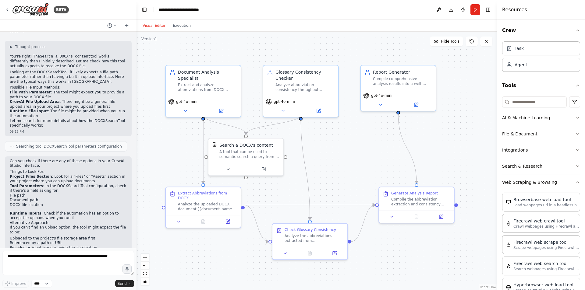
click at [575, 183] on div "Crew Task Agent Tools AI & Machine Learning File & Document Integrations Search…" at bounding box center [541, 154] width 88 height 271
click at [575, 181] on icon "button" at bounding box center [577, 182] width 5 height 5
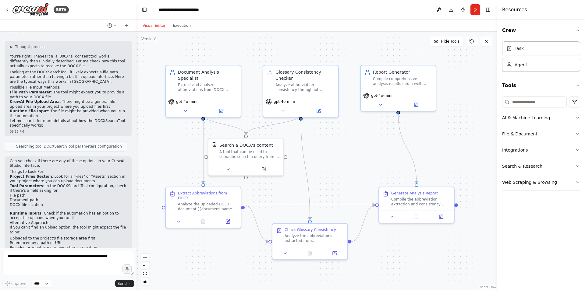
click at [576, 169] on button "Search & Research" at bounding box center [541, 166] width 78 height 16
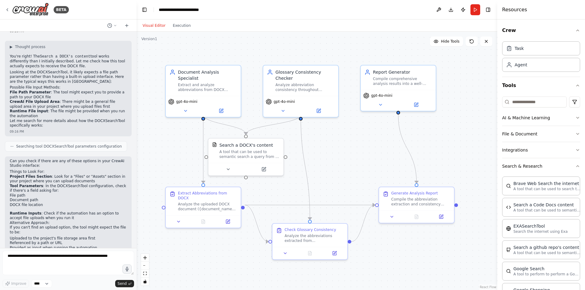
click at [576, 168] on div "Crew Task Agent Tools AI & Machine Learning File & Document Integrations Search…" at bounding box center [541, 154] width 88 height 271
click at [575, 165] on icon "button" at bounding box center [577, 166] width 5 height 5
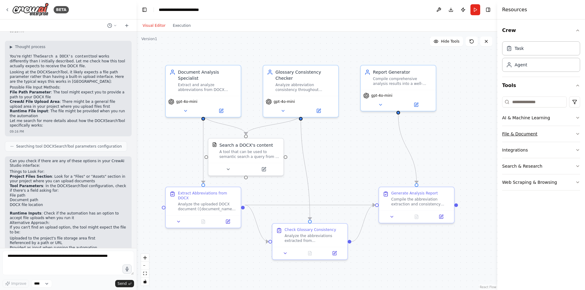
click at [578, 136] on icon "button" at bounding box center [577, 134] width 5 height 5
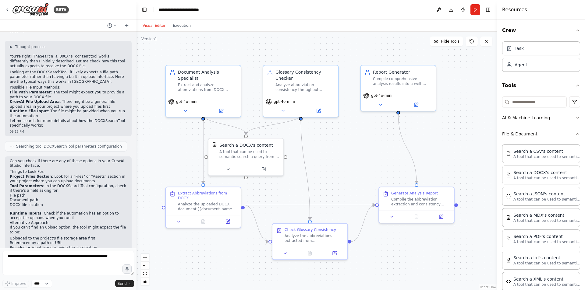
scroll to position [64, 0]
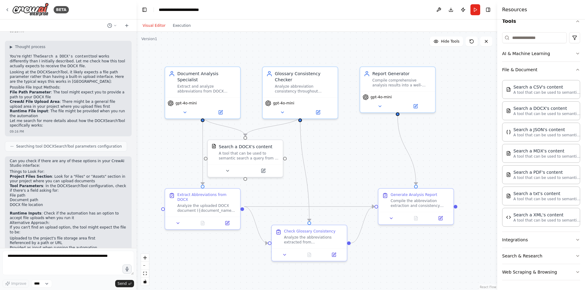
click at [320, 138] on div ".deletable-edge-delete-btn { width: 20px; height: 20px; border: 0px solid #ffff…" at bounding box center [316, 161] width 360 height 258
click at [380, 150] on div ".deletable-edge-delete-btn { width: 20px; height: 20px; border: 0px solid #ffff…" at bounding box center [316, 161] width 360 height 258
click at [575, 68] on icon "button" at bounding box center [577, 69] width 5 height 5
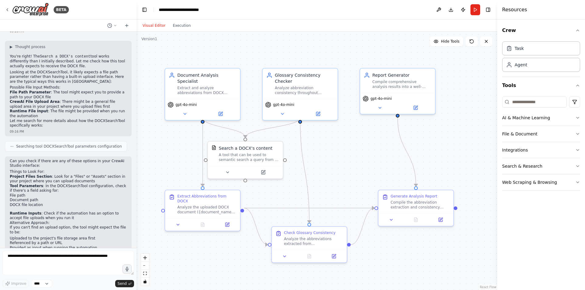
click at [349, 139] on div ".deletable-edge-delete-btn { width: 20px; height: 20px; border: 0px solid #ffff…" at bounding box center [316, 161] width 360 height 258
click at [251, 151] on div "A tool that can be used to semantic search a query from a DOCX's content." at bounding box center [249, 156] width 60 height 10
click at [234, 170] on button at bounding box center [227, 170] width 34 height 7
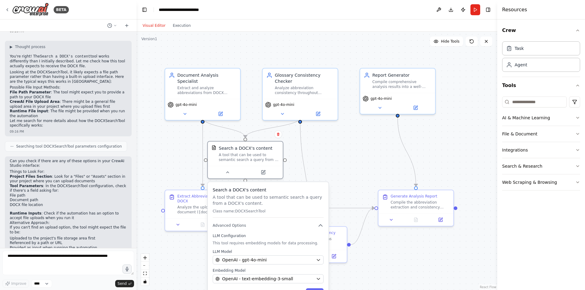
click at [245, 212] on p "Class name: DOCXSearchTool" at bounding box center [268, 211] width 111 height 5
click at [246, 197] on p "A tool that can be used to semantic search a query from a DOCX's content." at bounding box center [268, 200] width 111 height 12
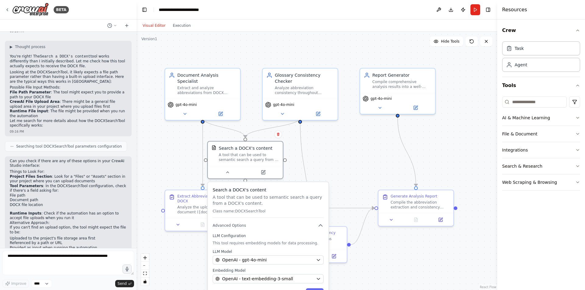
click at [246, 197] on p "A tool that can be used to semantic search a query from a DOCX's content." at bounding box center [268, 200] width 111 height 12
click at [228, 172] on icon at bounding box center [227, 171] width 2 height 1
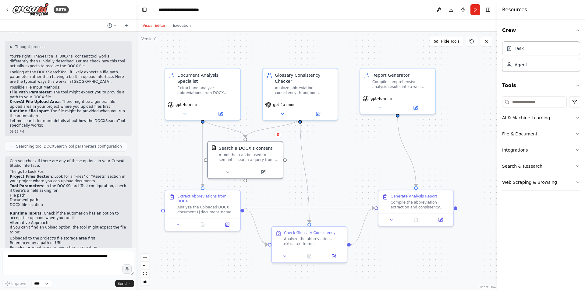
click at [146, 69] on div ".deletable-edge-delete-btn { width: 20px; height: 20px; border: 0px solid #ffff…" at bounding box center [316, 161] width 360 height 258
click at [437, 10] on button at bounding box center [439, 9] width 10 height 11
click at [438, 11] on div at bounding box center [439, 9] width 10 height 11
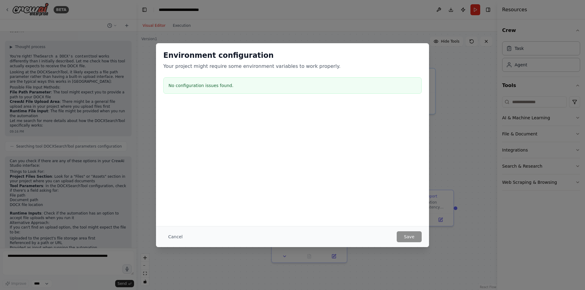
click at [237, 92] on div "No configuration issues found." at bounding box center [292, 85] width 258 height 16
drag, startPoint x: 173, startPoint y: 239, endPoint x: 285, endPoint y: 179, distance: 127.0
click at [174, 239] on button "Cancel" at bounding box center [175, 236] width 24 height 11
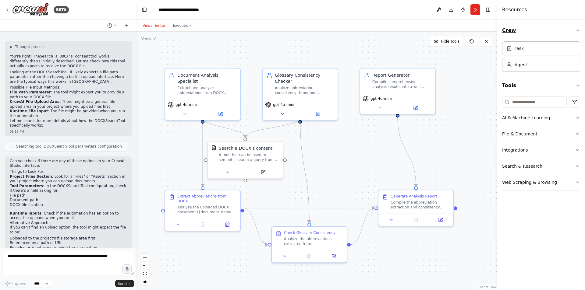
click at [578, 32] on icon "button" at bounding box center [577, 30] width 5 height 5
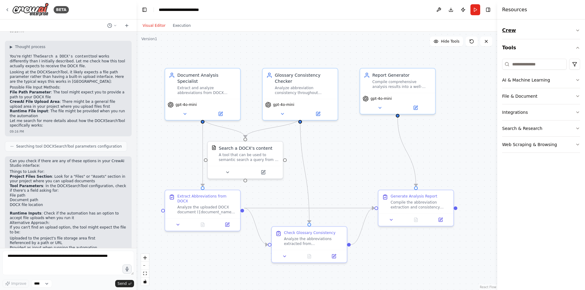
click at [578, 32] on icon "button" at bounding box center [577, 30] width 5 height 5
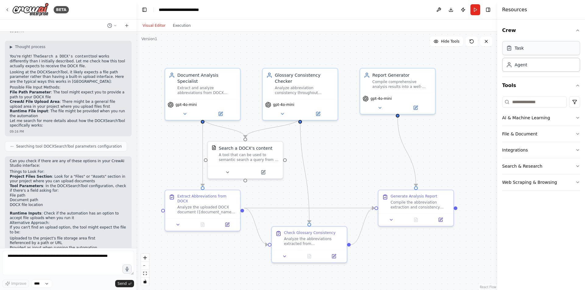
click at [539, 48] on div "Task" at bounding box center [541, 48] width 78 height 14
click at [529, 73] on div "Task Agent" at bounding box center [541, 58] width 78 height 38
click at [529, 67] on div "Agent" at bounding box center [541, 65] width 78 height 14
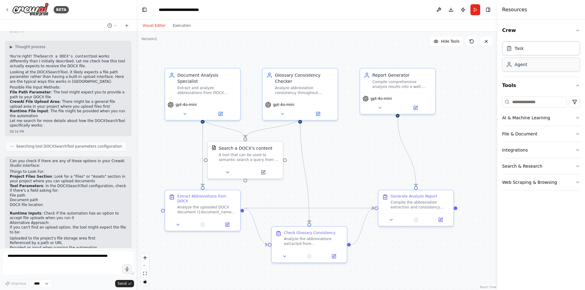
click at [529, 67] on div "Agent" at bounding box center [541, 65] width 78 height 14
click at [471, 41] on icon at bounding box center [471, 41] width 5 height 5
click at [486, 42] on icon at bounding box center [485, 41] width 5 height 5
click at [474, 12] on button "Run" at bounding box center [475, 9] width 10 height 11
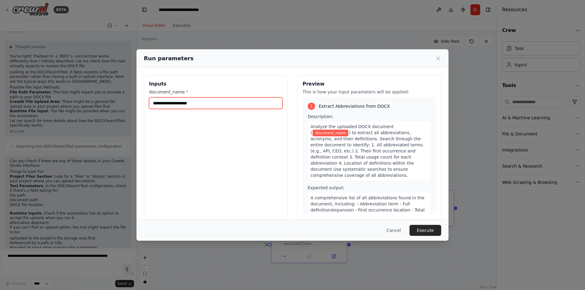
click at [193, 107] on input "document_name *" at bounding box center [215, 103] width 133 height 12
click at [432, 231] on button "Execute" at bounding box center [425, 230] width 32 height 11
click at [205, 102] on input "document_name *" at bounding box center [215, 103] width 133 height 12
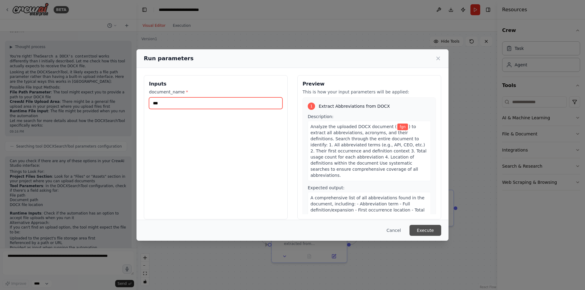
type input "***"
click at [421, 230] on button "Execute" at bounding box center [425, 230] width 32 height 11
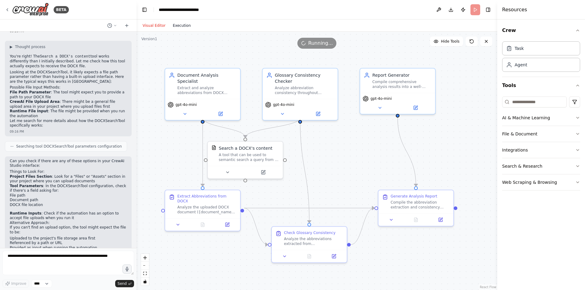
click at [177, 27] on button "Execution" at bounding box center [181, 25] width 25 height 7
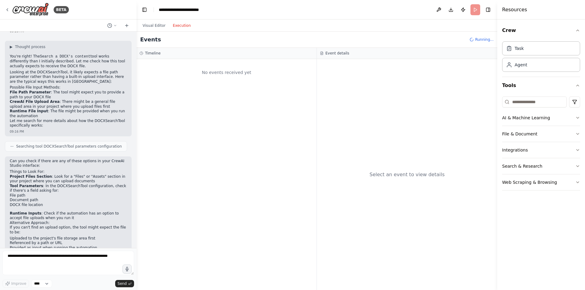
click at [154, 29] on div "Visual Editor Execution" at bounding box center [166, 25] width 55 height 12
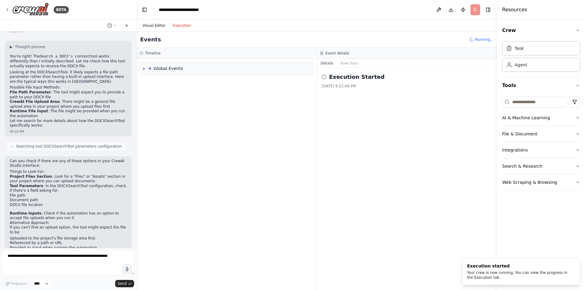
click at [151, 26] on button "Visual Editor" at bounding box center [154, 25] width 30 height 7
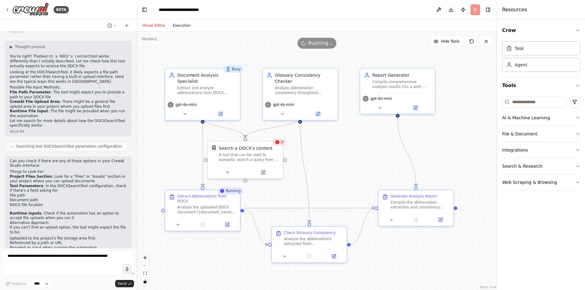
click at [178, 26] on button "Execution" at bounding box center [181, 25] width 25 height 7
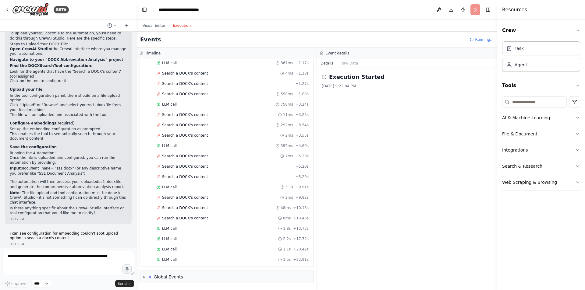
scroll to position [54, 0]
click at [117, 25] on icon at bounding box center [115, 26] width 4 height 4
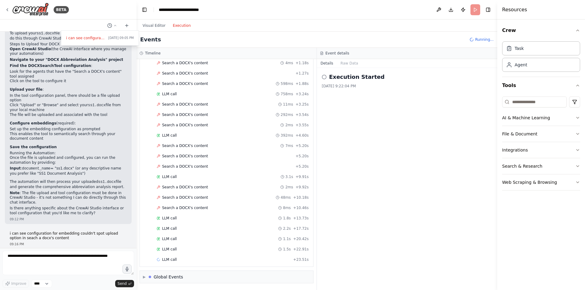
click at [128, 25] on div at bounding box center [68, 145] width 136 height 290
click at [128, 26] on icon at bounding box center [126, 26] width 3 height 0
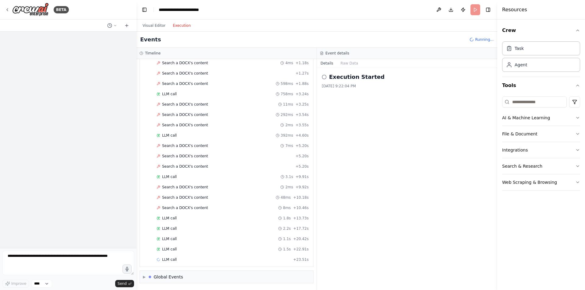
scroll to position [0, 0]
click at [126, 26] on icon at bounding box center [126, 25] width 5 height 5
click icon
click span "i can see configuration for embedding couldn't spot upload option in seach a do…"
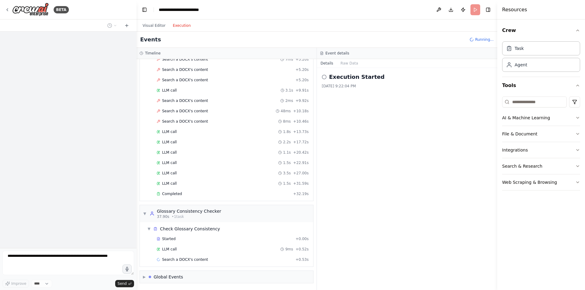
scroll to position [171, 0]
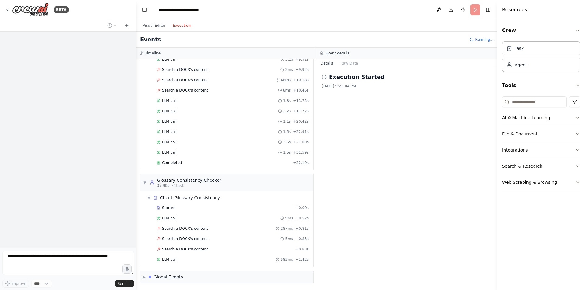
click div
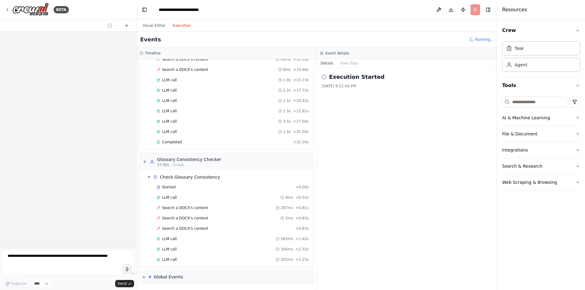
scroll to position [202, 0]
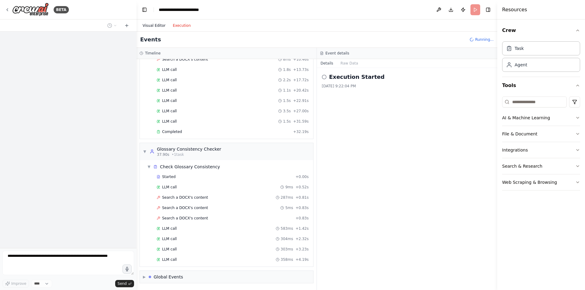
click button "Visual Editor"
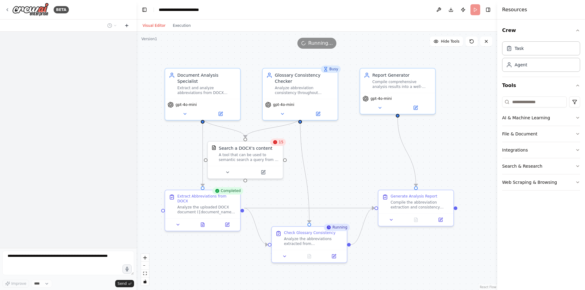
click button
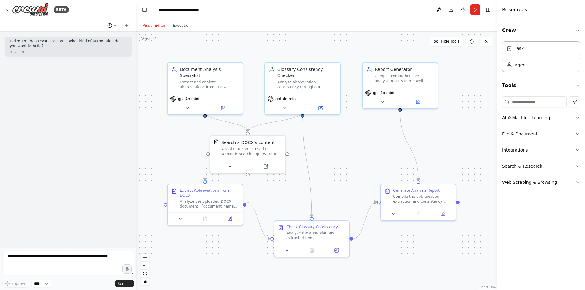
click at [115, 25] on icon at bounding box center [115, 26] width 4 height 4
click at [95, 67] on span "i can see configuration for embedding couldn't spot upload option in seach a do…" at bounding box center [86, 67] width 40 height 5
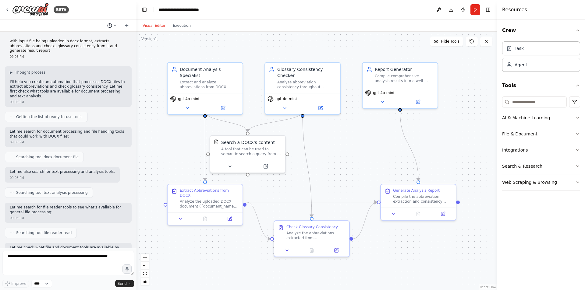
click at [115, 26] on icon at bounding box center [115, 26] width 4 height 4
drag, startPoint x: 86, startPoint y: 57, endPoint x: 41, endPoint y: 100, distance: 62.0
click at [39, 100] on div at bounding box center [68, 145] width 136 height 290
click at [8, 9] on icon at bounding box center [7, 9] width 5 height 5
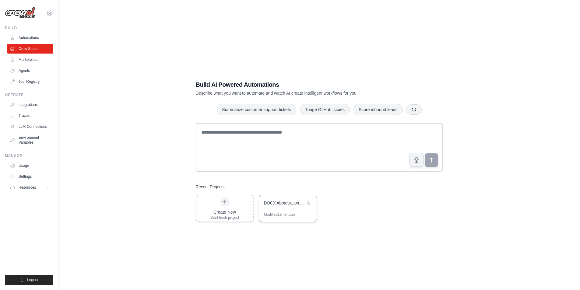
click at [280, 205] on div "DOCX Abbreviation Analysis" at bounding box center [285, 203] width 42 height 6
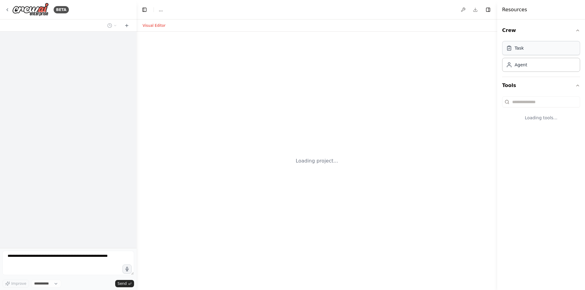
select select "****"
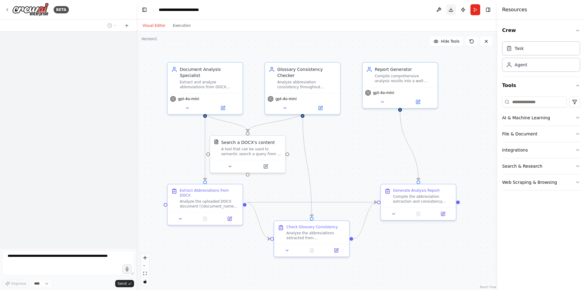
click at [449, 11] on button "Download" at bounding box center [451, 9] width 10 height 11
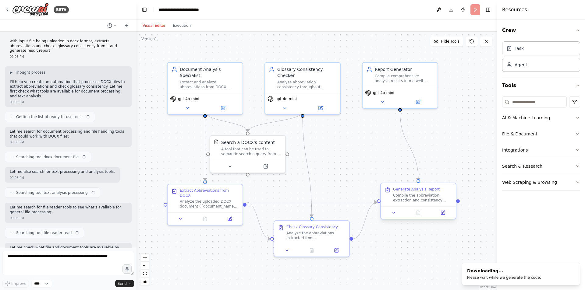
scroll to position [1107, 0]
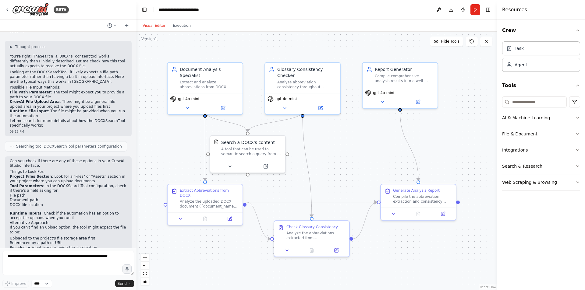
click at [568, 149] on button "Integrations" at bounding box center [541, 150] width 78 height 16
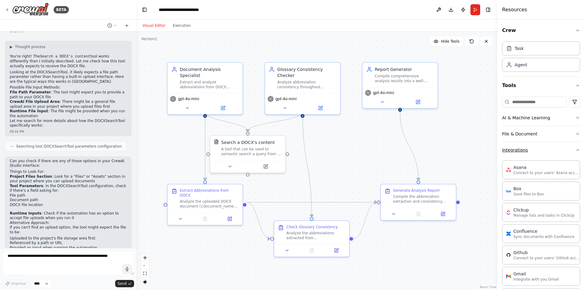
click at [568, 149] on button "Integrations" at bounding box center [541, 150] width 78 height 16
